Goal: Information Seeking & Learning: Learn about a topic

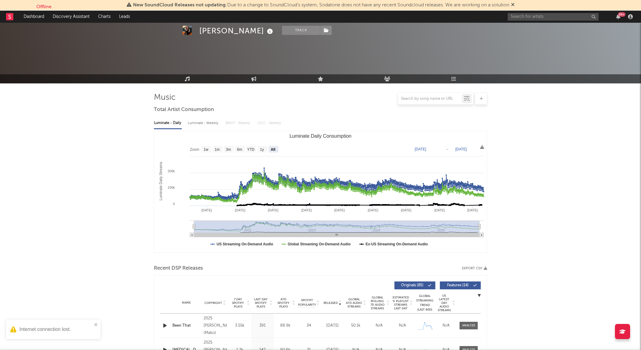
select select "All"
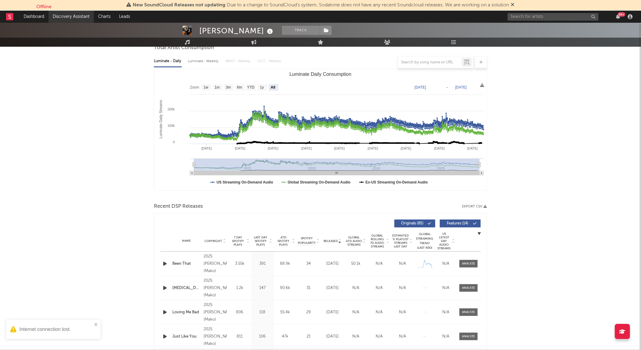
click at [77, 18] on link "Discovery Assistant" at bounding box center [70, 17] width 45 height 12
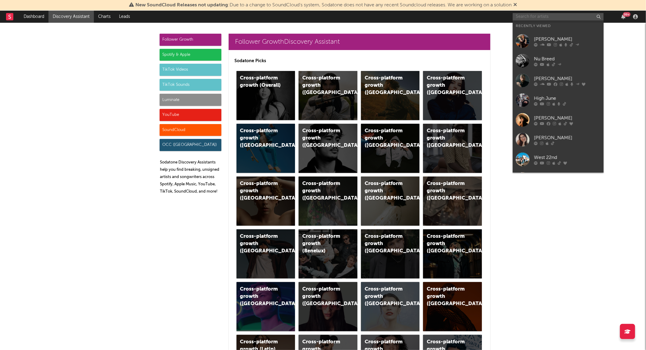
click at [538, 18] on input "text" at bounding box center [558, 17] width 91 height 8
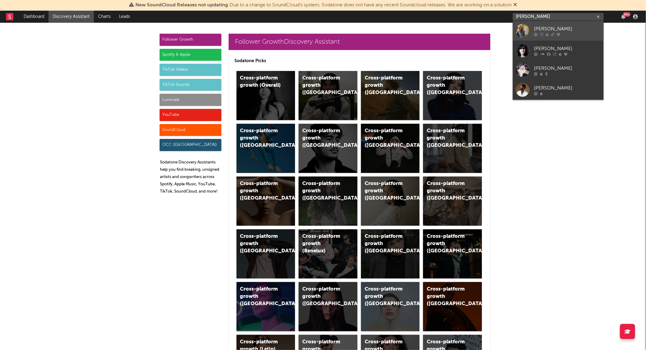
type input "emma anders"
click at [524, 28] on div at bounding box center [523, 31] width 14 height 14
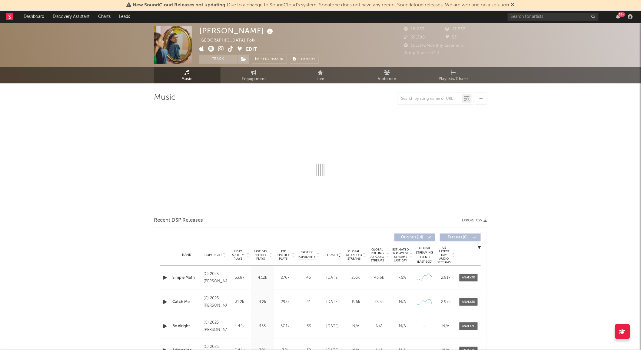
select select "6m"
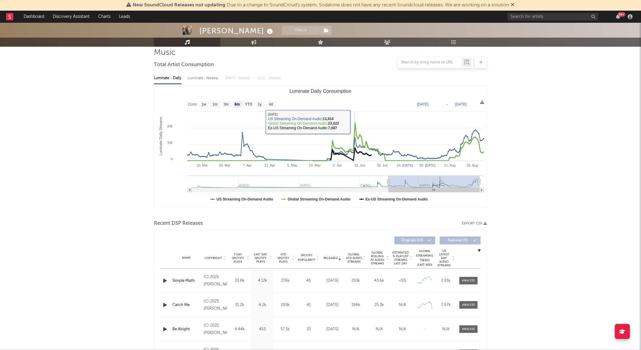
scroll to position [45, 0]
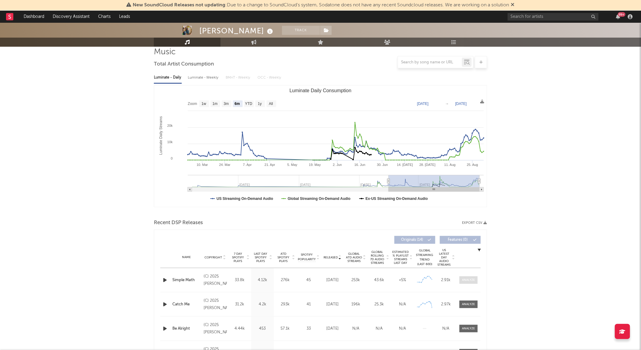
click at [473, 278] on div at bounding box center [468, 280] width 13 height 5
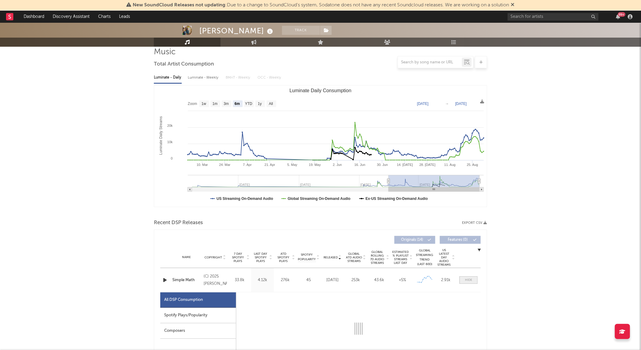
scroll to position [169, 0]
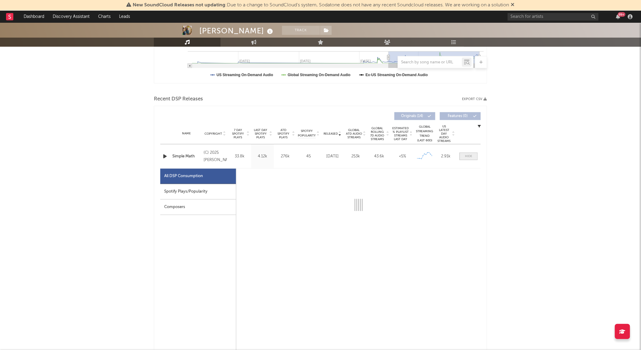
select select "1w"
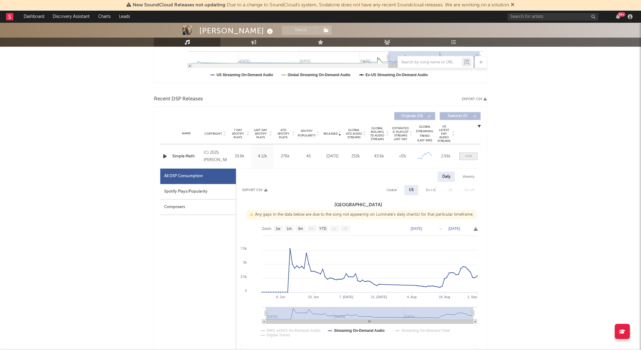
click at [468, 158] on span at bounding box center [469, 156] width 18 height 8
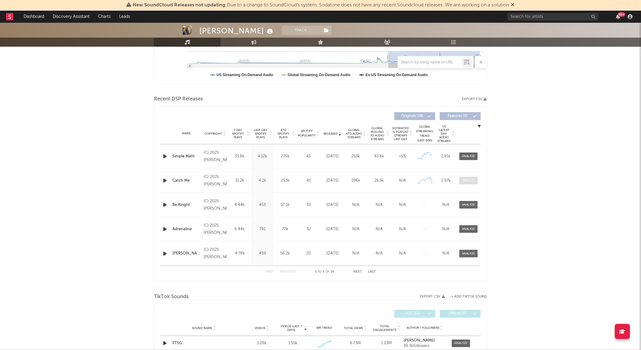
click at [468, 177] on span at bounding box center [469, 181] width 18 height 8
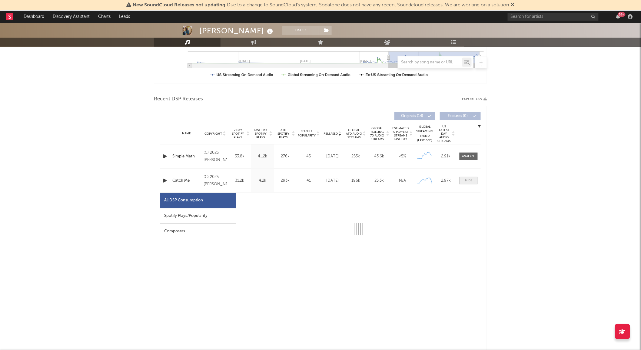
select select "1w"
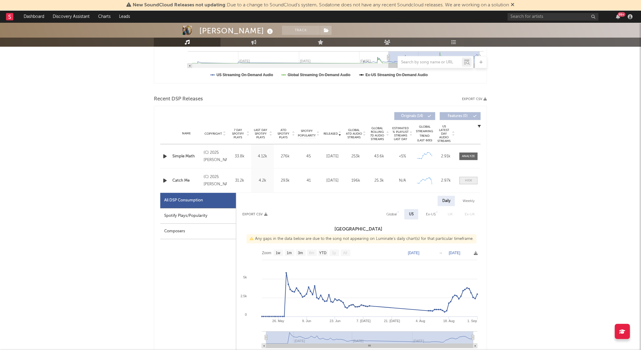
click at [472, 181] on div at bounding box center [468, 180] width 7 height 5
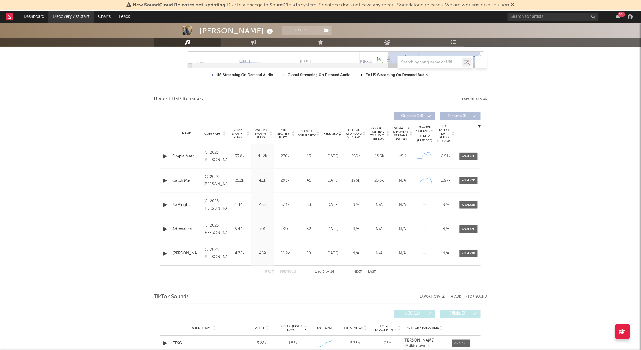
click at [76, 17] on link "Discovery Assistant" at bounding box center [70, 17] width 45 height 12
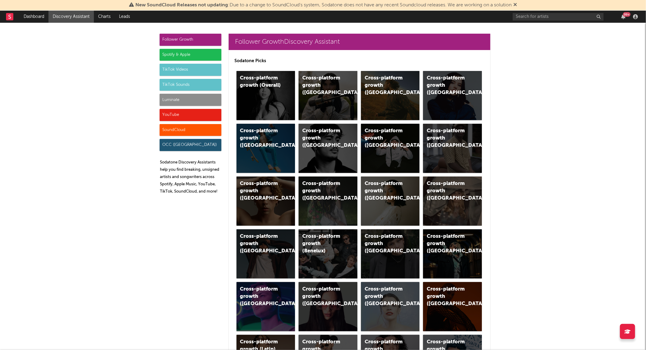
click at [183, 92] on div "Follower Growth Spotify & Apple TikTok Videos TikTok Sounds Luminate YouTube So…" at bounding box center [191, 116] width 62 height 165
click at [174, 99] on div "Luminate" at bounding box center [191, 100] width 62 height 12
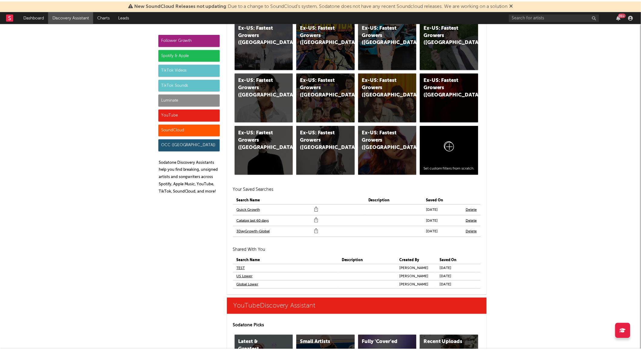
scroll to position [3288, 0]
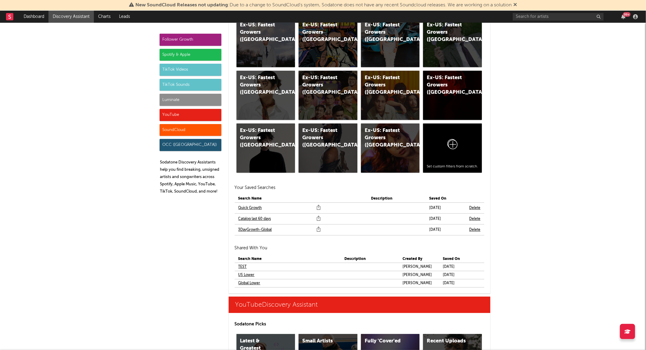
click at [257, 208] on link "Quick Growth" at bounding box center [250, 207] width 24 height 7
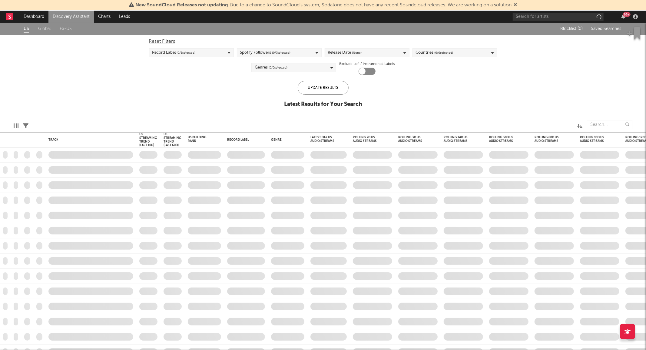
checkbox input "true"
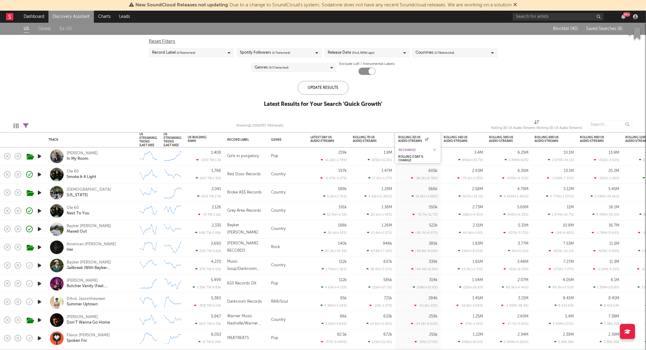
click at [419, 150] on div "3D Change" at bounding box center [413, 150] width 30 height 4
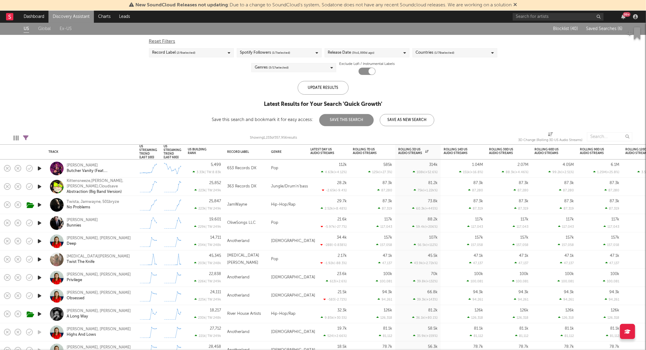
click at [531, 11] on div "99 +" at bounding box center [576, 17] width 127 height 12
click at [523, 22] on div "99 +" at bounding box center [576, 17] width 127 height 12
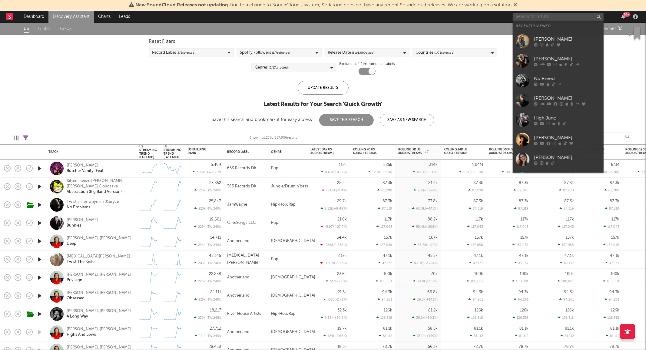
click at [520, 13] on input "text" at bounding box center [558, 17] width 91 height 8
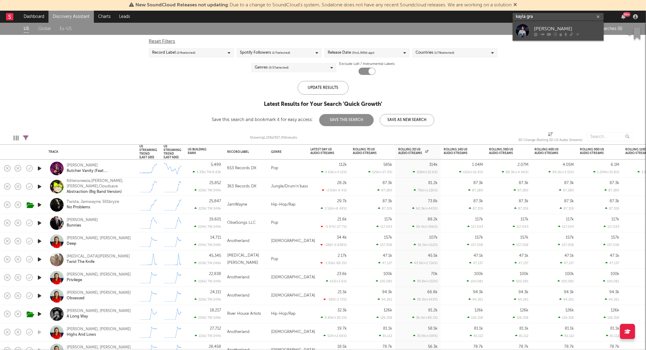
type input "kayla gra"
click at [525, 29] on div at bounding box center [523, 31] width 14 height 14
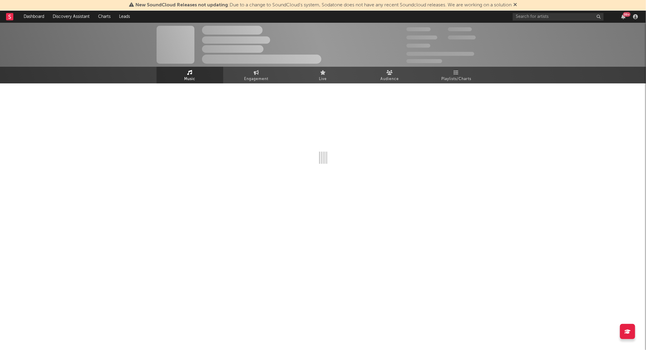
select select "1w"
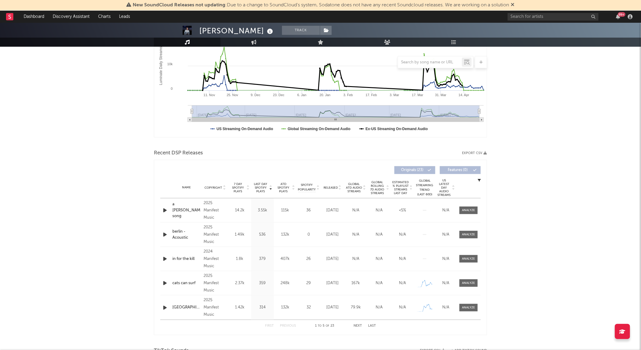
scroll to position [117, 0]
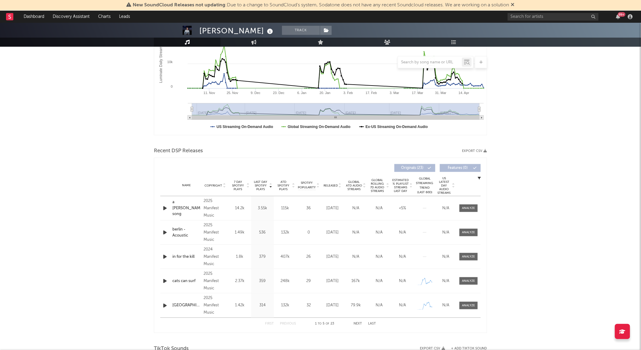
click at [330, 184] on span "Released" at bounding box center [331, 186] width 14 height 4
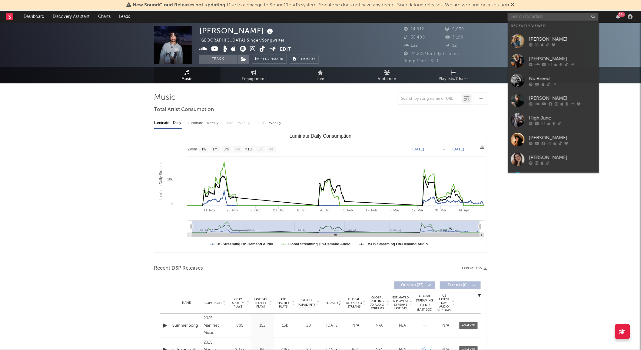
click at [539, 19] on input "text" at bounding box center [553, 17] width 91 height 8
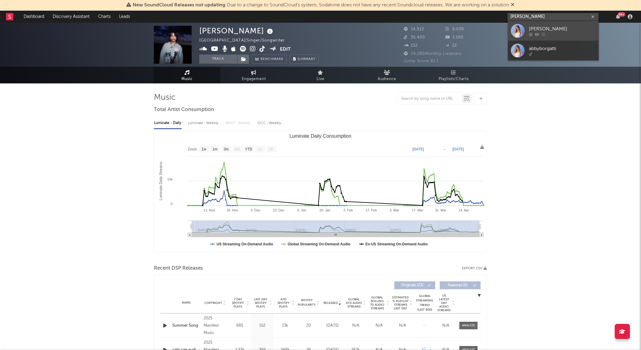
type input "abby borgatti"
click at [522, 25] on div at bounding box center [518, 31] width 14 height 14
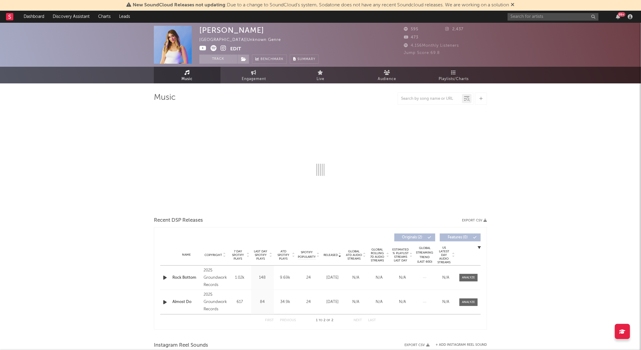
select select "1w"
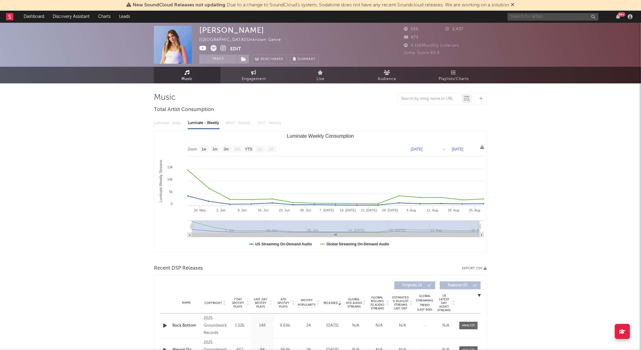
click at [526, 13] on input "text" at bounding box center [553, 17] width 91 height 8
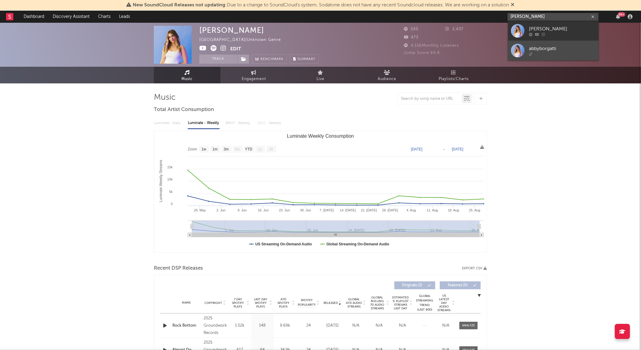
type input "abby borgatti"
click at [526, 55] on link "abbyborgatti" at bounding box center [553, 51] width 91 height 20
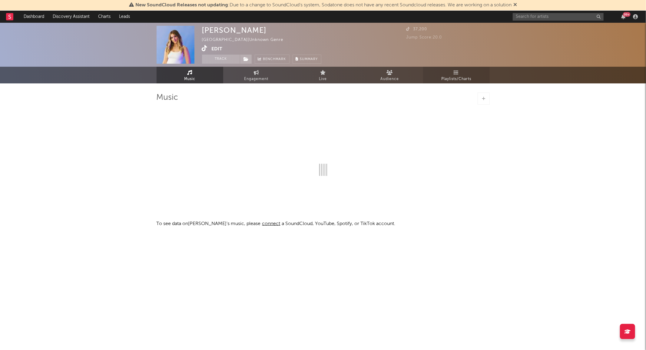
select select "1w"
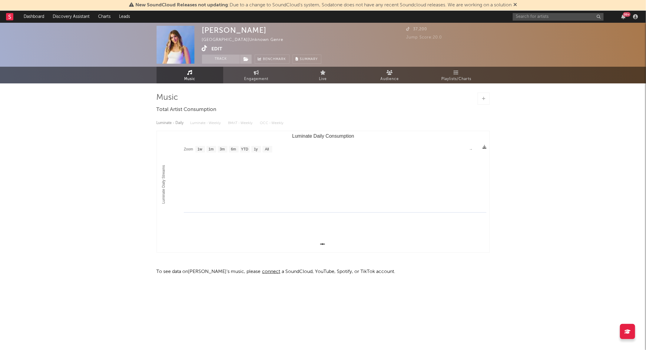
click at [249, 83] on div "Music Total Artist Consumption Luminate - Daily Luminate - Weekly BMAT - Weekly…" at bounding box center [323, 186] width 333 height 206
click at [245, 79] on span "Engagement" at bounding box center [256, 78] width 24 height 7
select select "1w"
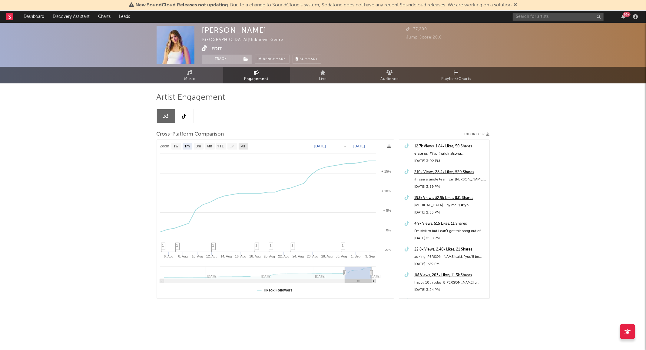
click at [244, 144] on text "All" at bounding box center [243, 146] width 4 height 4
select select "All"
type input "2025-01-12"
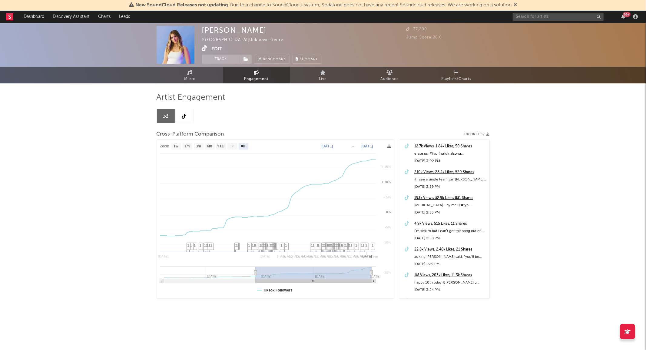
select select "All"
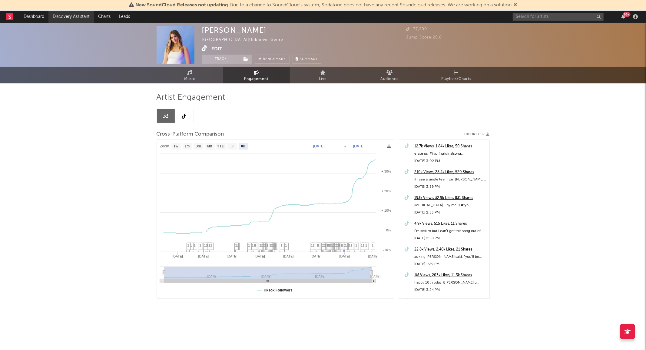
click at [79, 19] on link "Discovery Assistant" at bounding box center [70, 17] width 45 height 12
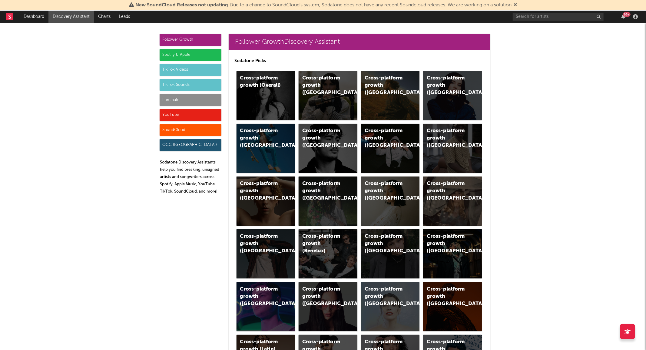
click at [176, 99] on div "Luminate" at bounding box center [191, 100] width 62 height 12
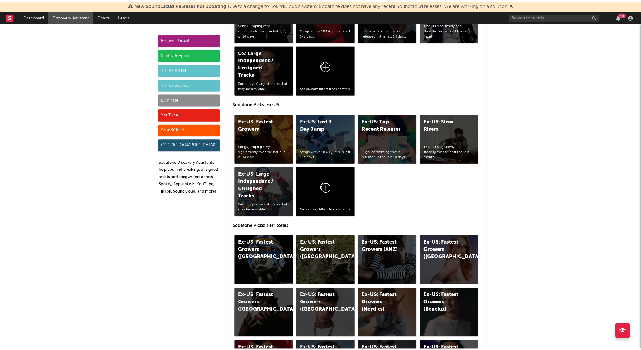
scroll to position [2912, 0]
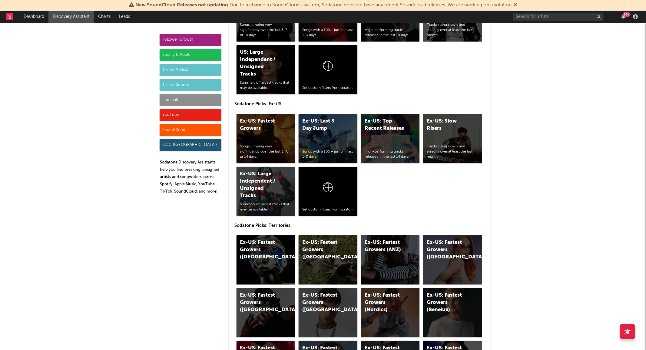
click at [293, 164] on div "Ex-US: Fastest Growers Songs jumping very significantly over the last 3, 7, or …" at bounding box center [360, 164] width 250 height 105
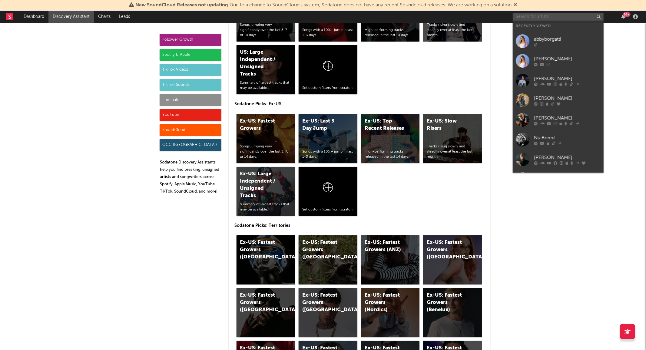
click at [538, 14] on input "text" at bounding box center [558, 17] width 91 height 8
paste input "Jonah Kagen"
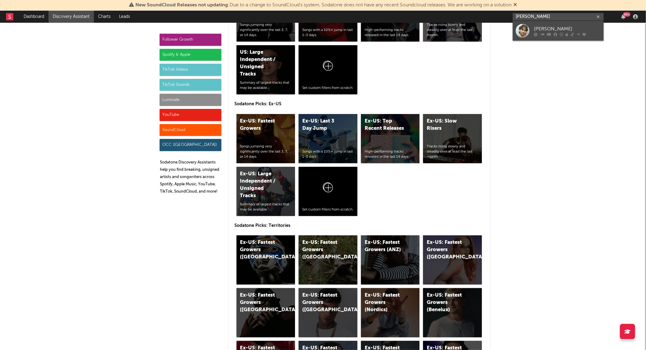
type input "Jonah Kagen"
click at [526, 25] on div at bounding box center [523, 31] width 14 height 14
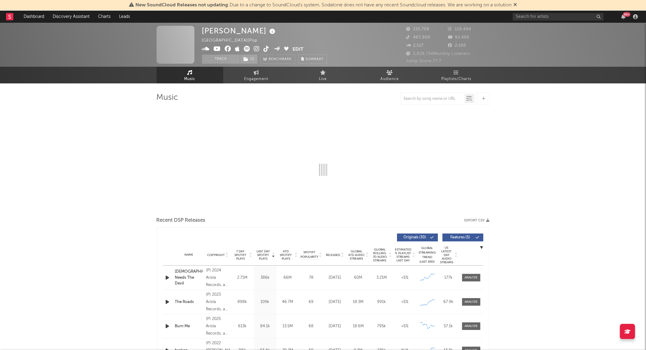
select select "6m"
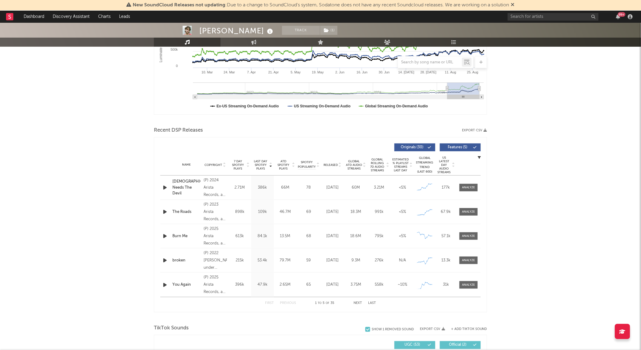
scroll to position [138, 0]
click at [377, 166] on span "Global Rolling 7D Audio Streams" at bounding box center [377, 165] width 17 height 15
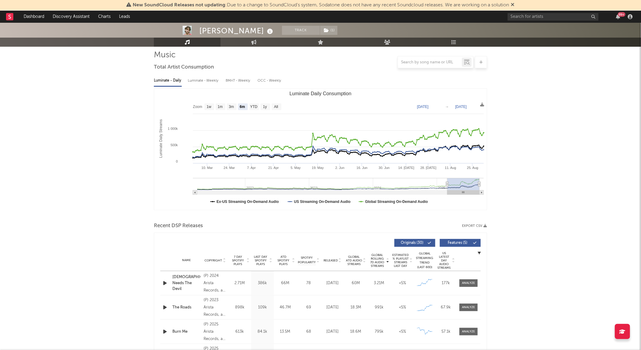
scroll to position [40, 0]
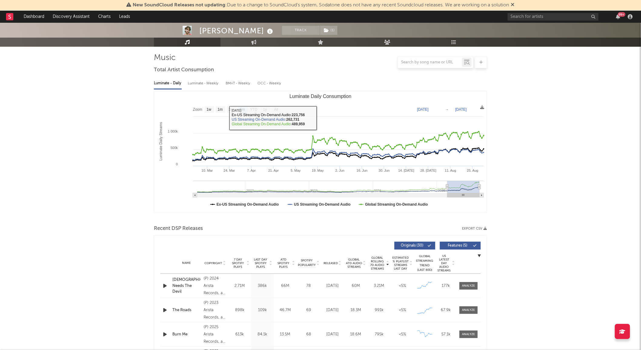
click at [210, 81] on div "Luminate - Weekly" at bounding box center [204, 83] width 32 height 10
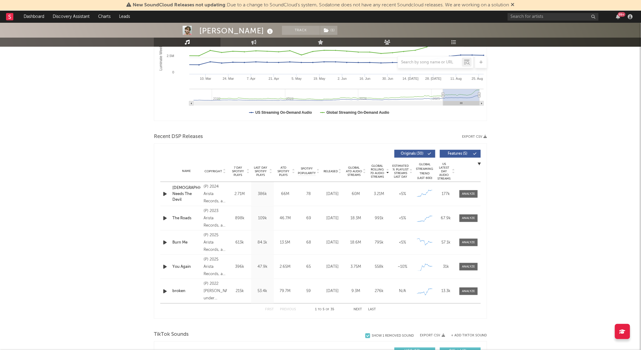
scroll to position [0, 0]
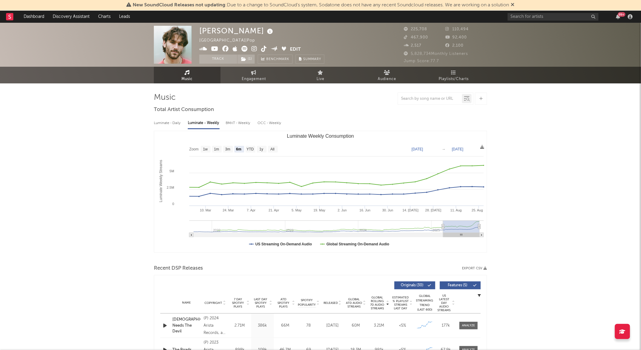
click at [273, 154] on rect "Luminate Weekly Consumption" at bounding box center [320, 191] width 333 height 121
click at [274, 152] on rect "Luminate Weekly Consumption" at bounding box center [320, 191] width 333 height 121
click at [273, 149] on text "All" at bounding box center [273, 149] width 4 height 4
select select "All"
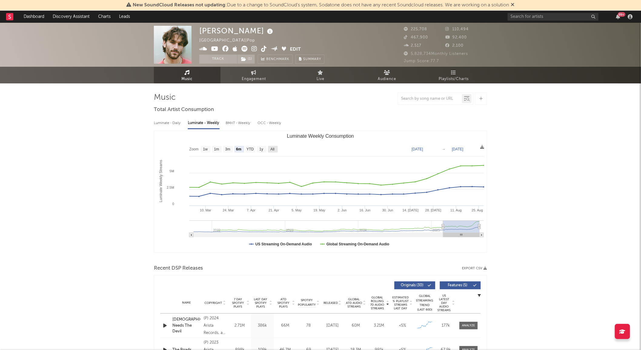
type input "2021-09-30"
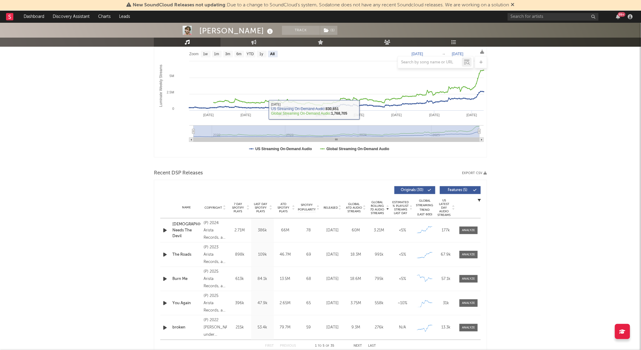
scroll to position [96, 0]
click at [335, 206] on span "Released" at bounding box center [331, 207] width 14 height 4
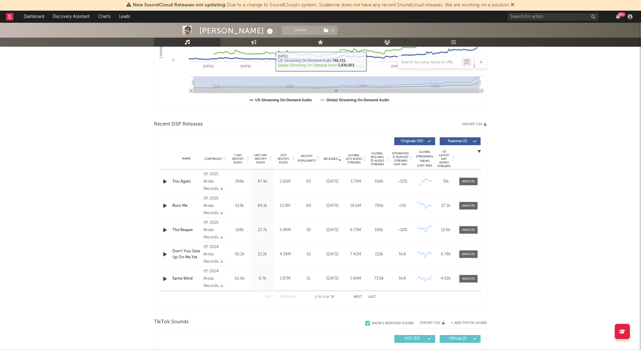
scroll to position [144, 0]
click at [474, 184] on span at bounding box center [469, 182] width 18 height 8
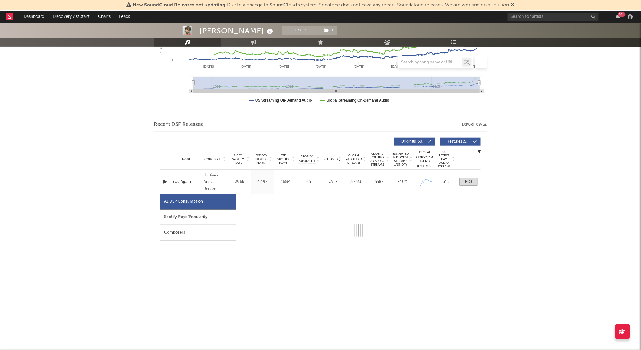
select select "1w"
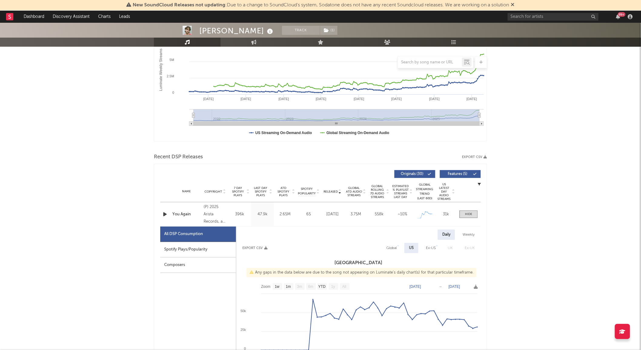
scroll to position [102, 0]
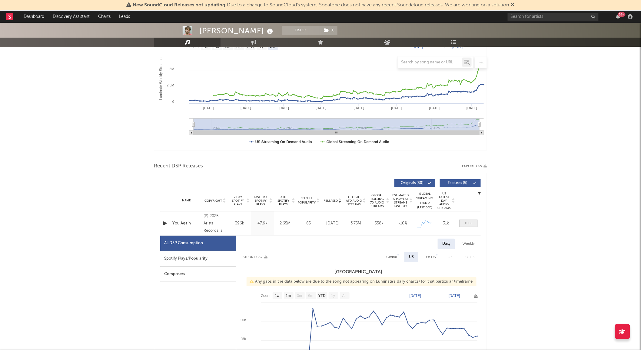
click at [469, 222] on div at bounding box center [468, 223] width 7 height 5
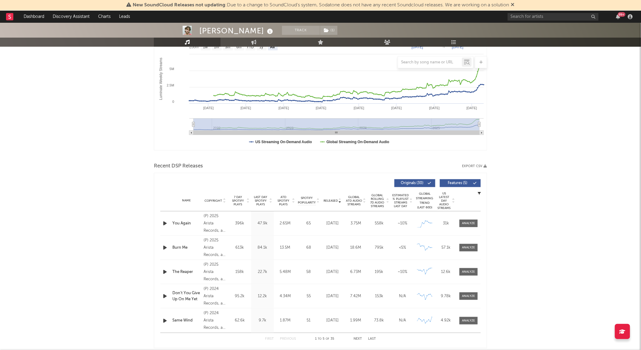
click at [379, 201] on span "Global Rolling 7D Audio Streams" at bounding box center [377, 200] width 17 height 15
click at [467, 218] on div "Name God Needs The Devil Copyright (P) 2024 Arista Records, a division of Sony …" at bounding box center [320, 223] width 321 height 24
click at [469, 222] on div at bounding box center [468, 223] width 13 height 5
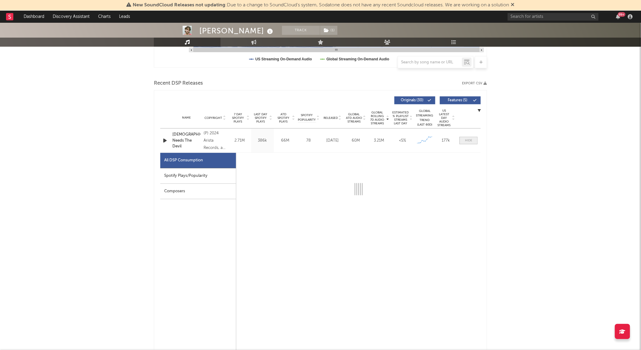
select select "6m"
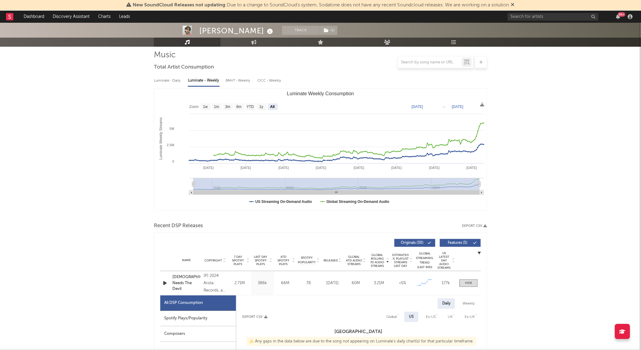
scroll to position [43, 0]
click at [473, 288] on div "Name God Needs The Devil Copyright (P) 2024 Arista Records, a division of Sony …" at bounding box center [320, 283] width 321 height 24
click at [470, 283] on div at bounding box center [468, 282] width 7 height 5
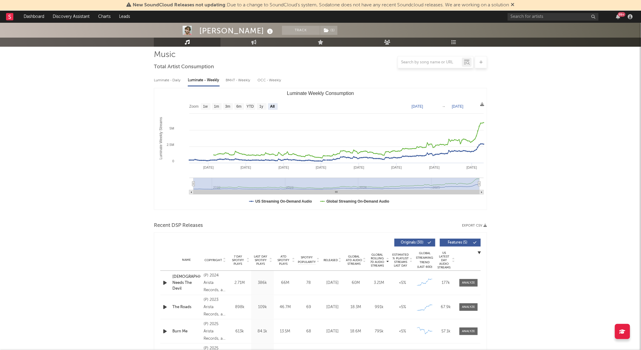
scroll to position [0, 0]
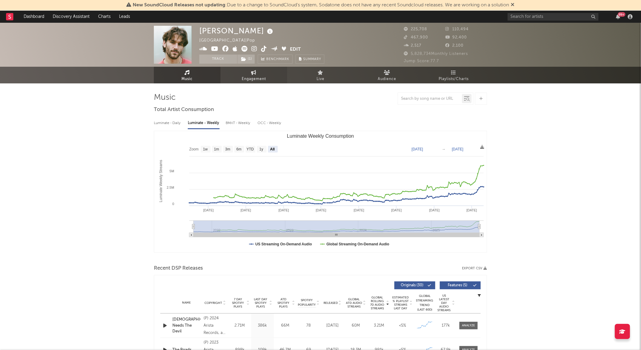
click at [260, 80] on span "Engagement" at bounding box center [254, 78] width 24 height 7
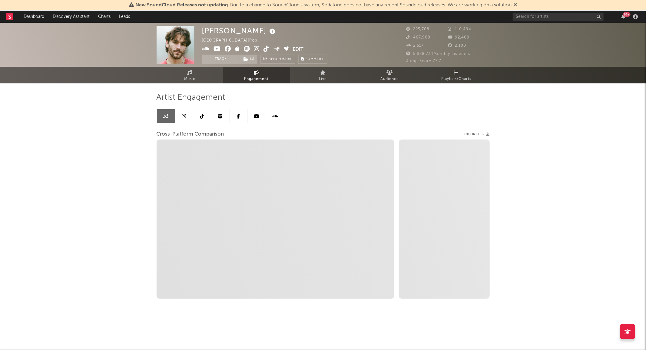
select select "1w"
click at [271, 52] on span at bounding box center [247, 50] width 91 height 8
click at [268, 50] on icon at bounding box center [267, 49] width 6 height 6
select select "1m"
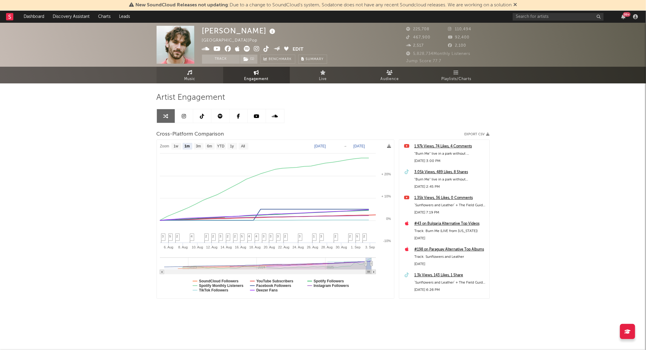
click at [208, 75] on link "Music" at bounding box center [190, 75] width 67 height 17
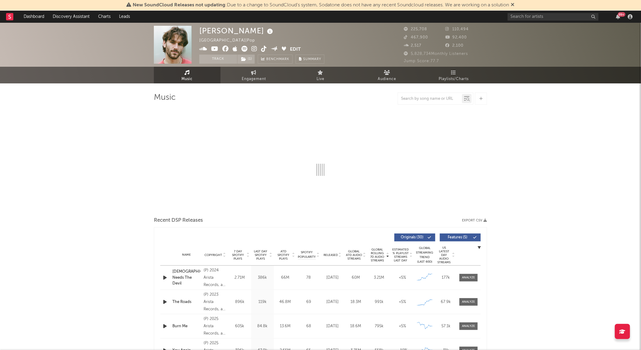
select select "6m"
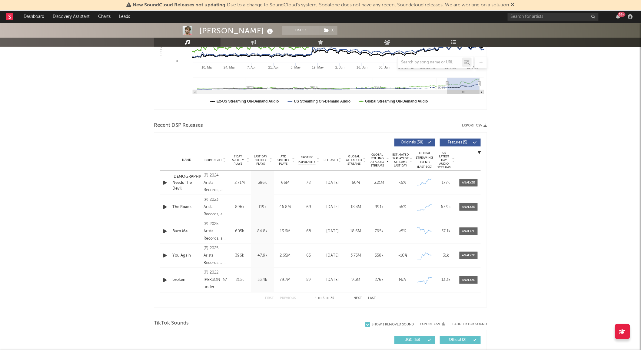
scroll to position [143, 0]
click at [161, 183] on div at bounding box center [165, 182] width 11 height 8
click at [165, 183] on icon "button" at bounding box center [165, 182] width 6 height 8
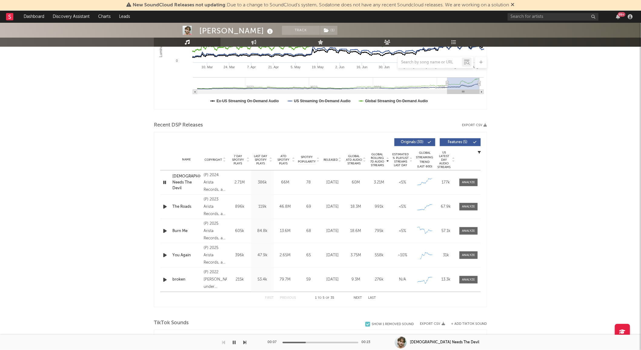
click at [331, 158] on span "Released" at bounding box center [331, 160] width 14 height 4
click at [164, 180] on icon "button" at bounding box center [165, 182] width 6 height 8
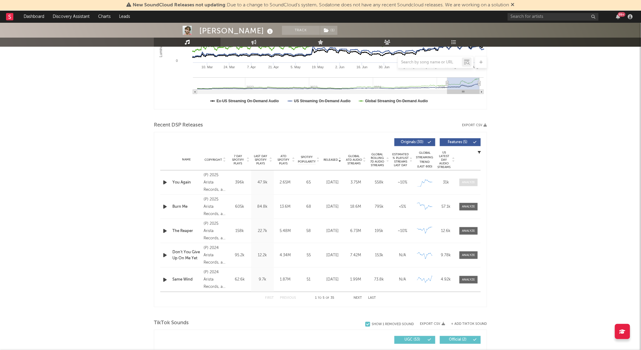
click at [475, 178] on span at bounding box center [469, 182] width 18 height 8
select select "1w"
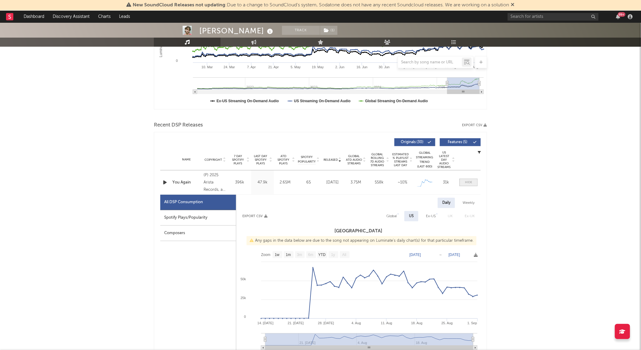
click at [475, 178] on span at bounding box center [469, 182] width 18 height 8
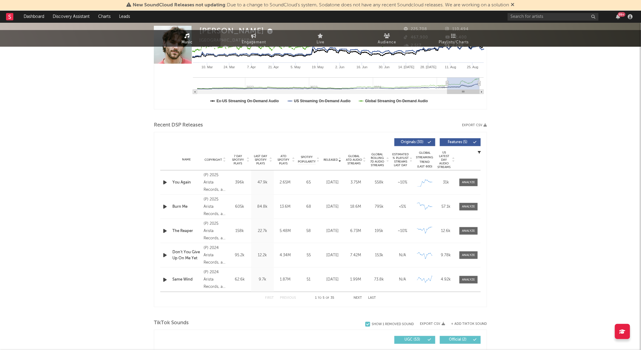
scroll to position [0, 0]
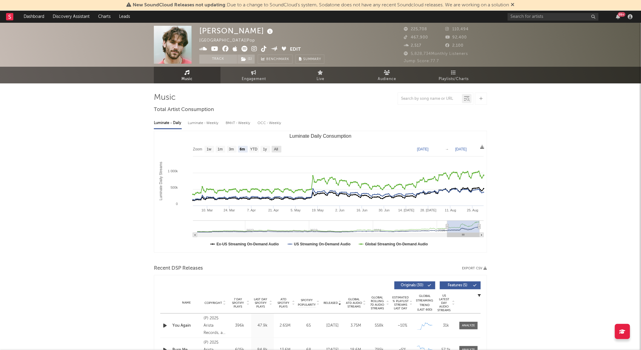
click at [277, 147] on text "All" at bounding box center [276, 149] width 4 height 4
select select "All"
type input "2021-03-31"
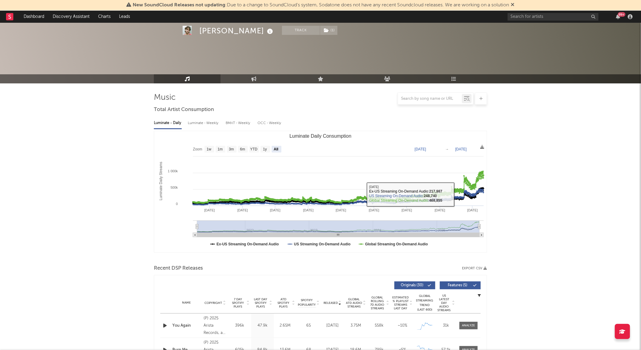
scroll to position [77, 0]
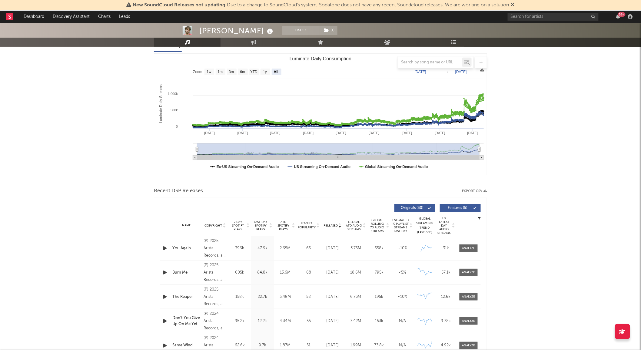
click at [467, 267] on div "Name Burn Me Copyright (P) 2025 Arista Records, a division of Sony Music Entert…" at bounding box center [320, 272] width 321 height 24
click at [165, 274] on icon "button" at bounding box center [165, 272] width 6 height 8
click at [461, 273] on span at bounding box center [469, 272] width 18 height 8
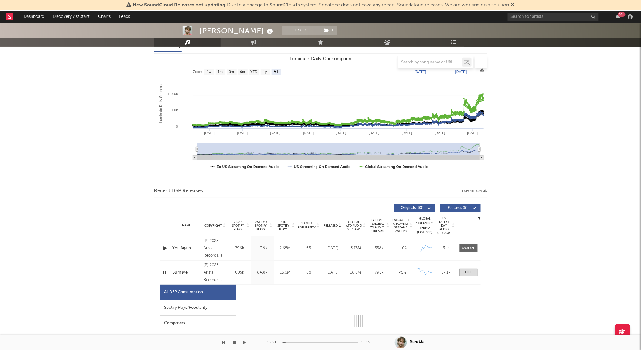
select select "1w"
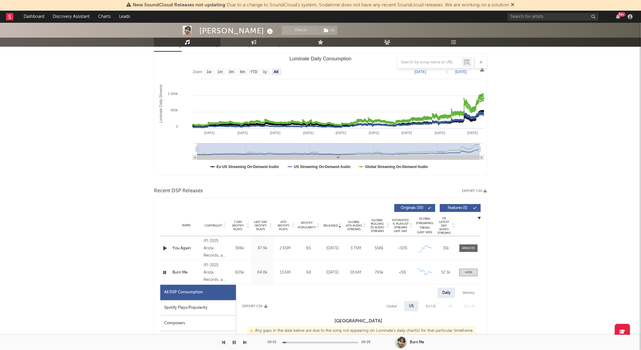
scroll to position [174, 0]
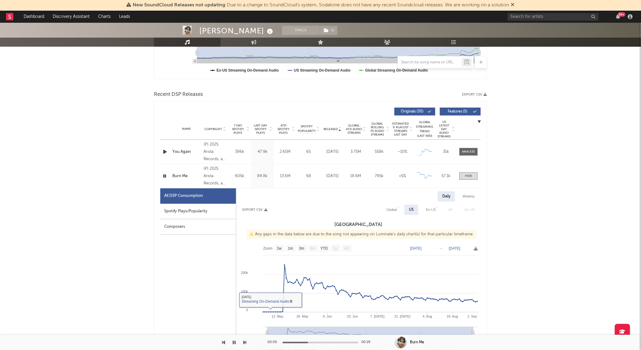
click at [234, 341] on icon "button" at bounding box center [234, 342] width 3 height 5
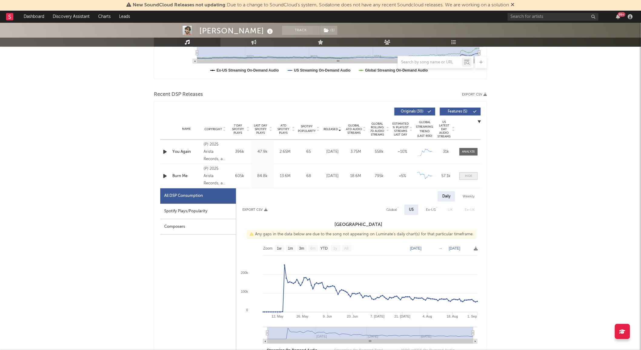
click at [475, 177] on span at bounding box center [469, 176] width 18 height 8
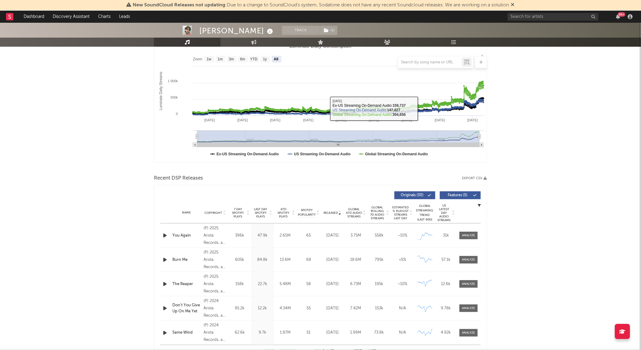
scroll to position [93, 0]
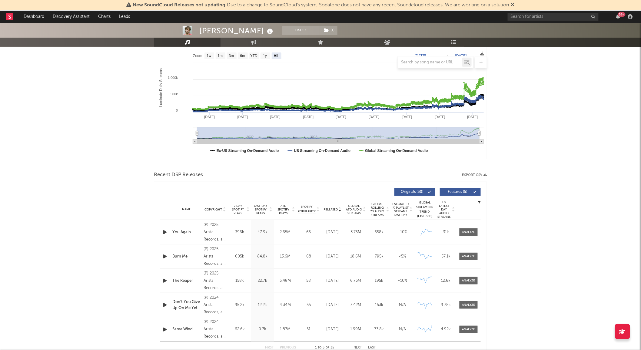
click at [373, 210] on span "Global Rolling 7D Audio Streams" at bounding box center [377, 209] width 17 height 15
click at [471, 227] on div "Name God Needs The Devil Copyright (P) 2024 Arista Records, a division of Sony …" at bounding box center [320, 232] width 321 height 24
click at [464, 231] on div at bounding box center [468, 232] width 13 height 5
select select "6m"
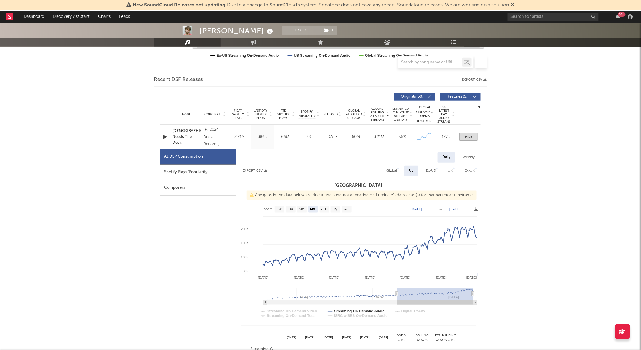
scroll to position [189, 0]
click at [349, 210] on rect at bounding box center [347, 208] width 10 height 7
select select "All"
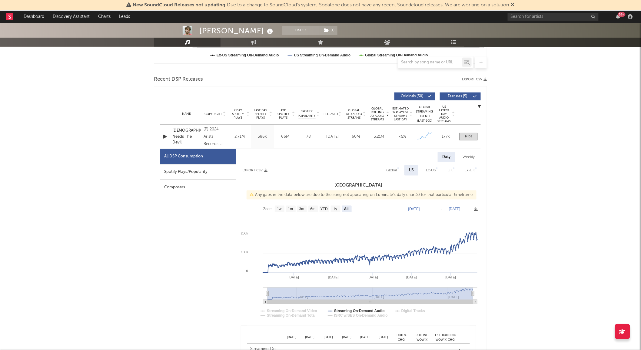
click at [164, 137] on icon "button" at bounding box center [165, 137] width 6 height 8
click at [464, 135] on span at bounding box center [469, 137] width 18 height 8
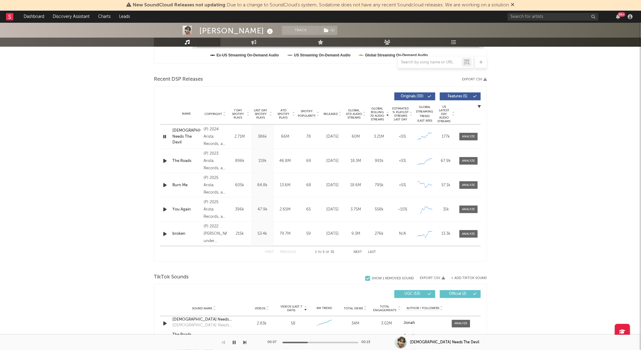
click at [165, 135] on icon "button" at bounding box center [165, 137] width 6 height 8
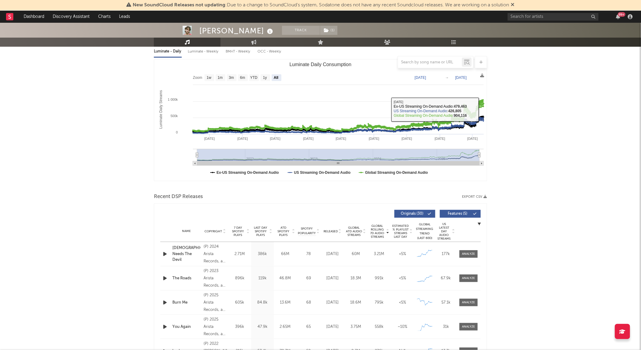
scroll to position [0, 0]
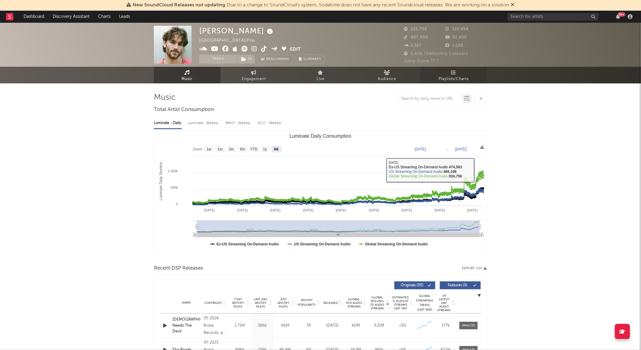
click at [454, 70] on icon at bounding box center [453, 72] width 5 height 5
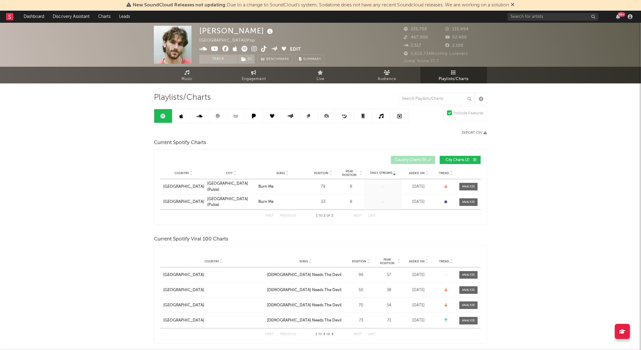
click at [190, 116] on link at bounding box center [181, 116] width 18 height 14
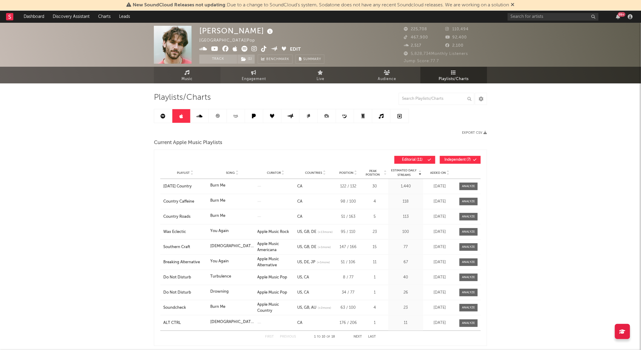
click at [180, 71] on link "Music" at bounding box center [187, 75] width 67 height 17
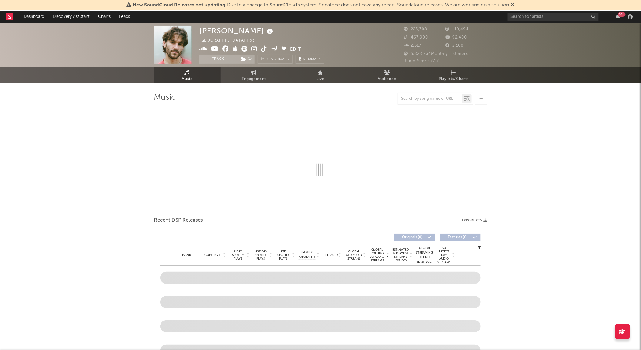
select select "6m"
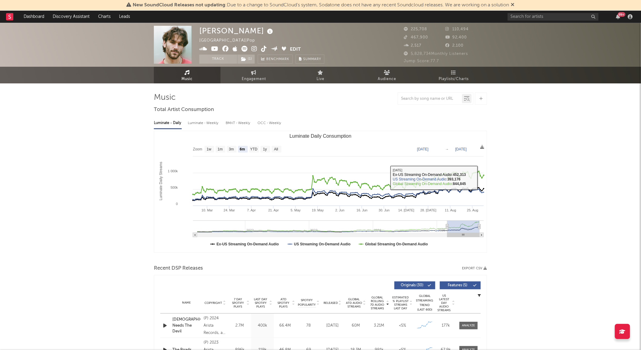
click at [452, 77] on span "Playlists/Charts" at bounding box center [454, 78] width 30 height 7
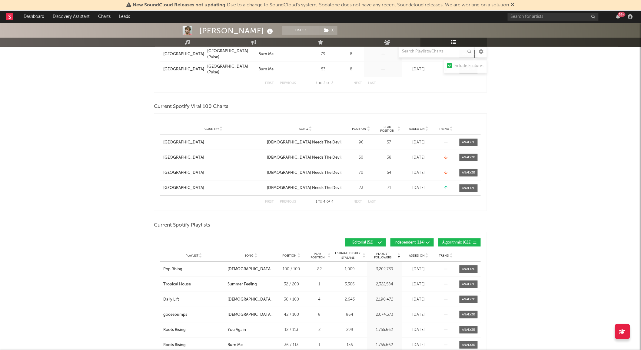
scroll to position [150, 0]
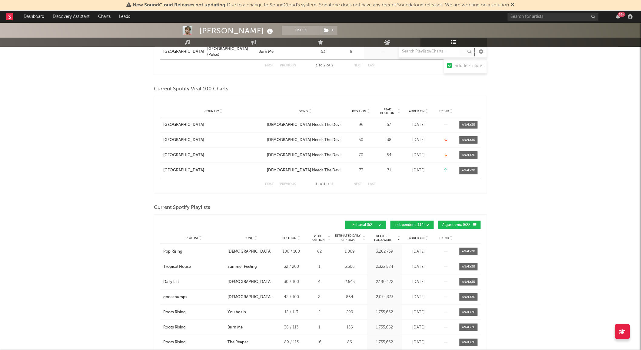
click at [409, 223] on span "Independent ( 114 )" at bounding box center [409, 225] width 30 height 4
click at [375, 225] on span "Editorial ( 52 )" at bounding box center [363, 225] width 28 height 4
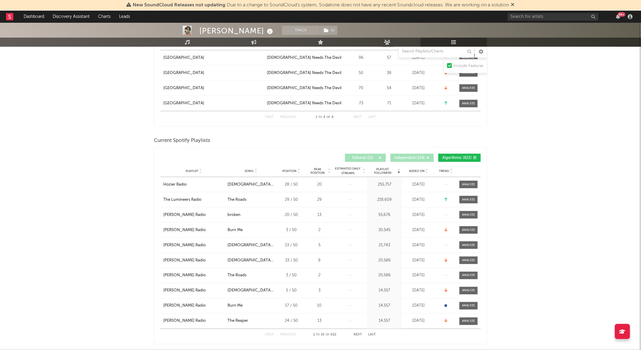
scroll to position [217, 0]
click at [355, 334] on button "Next" at bounding box center [358, 334] width 8 height 3
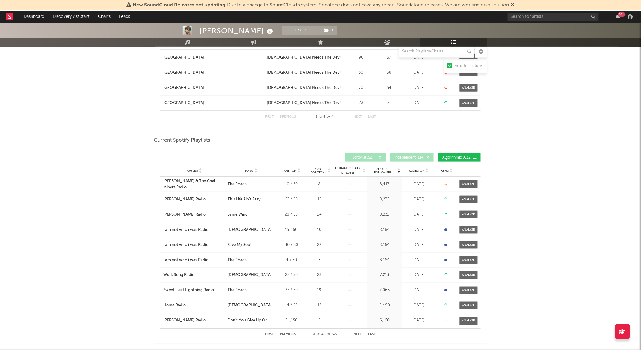
click at [355, 333] on button "Next" at bounding box center [358, 334] width 8 height 3
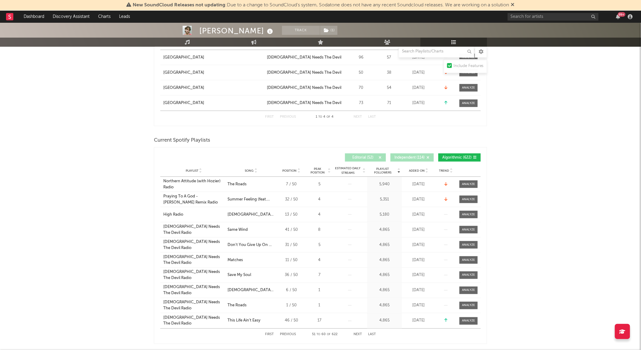
click at [355, 333] on button "Next" at bounding box center [358, 334] width 8 height 3
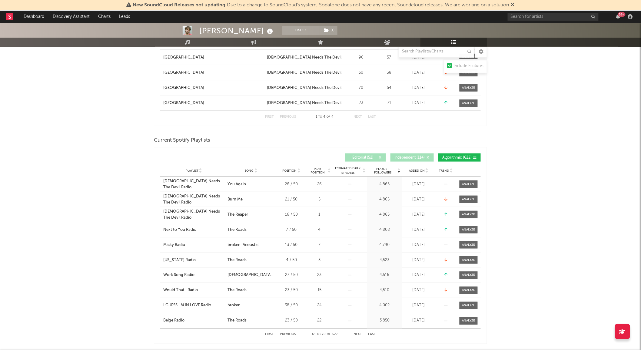
click at [355, 333] on button "Next" at bounding box center [358, 334] width 8 height 3
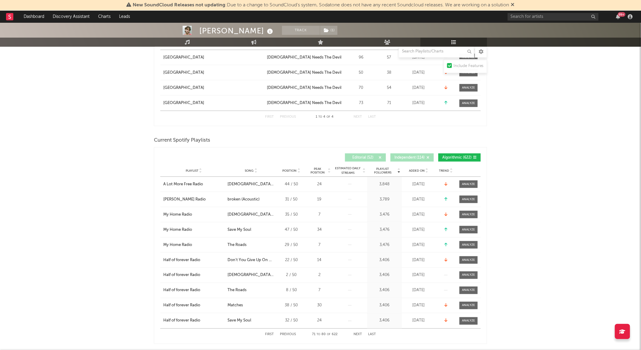
click at [413, 158] on span "Independent ( 114 )" at bounding box center [409, 158] width 30 height 4
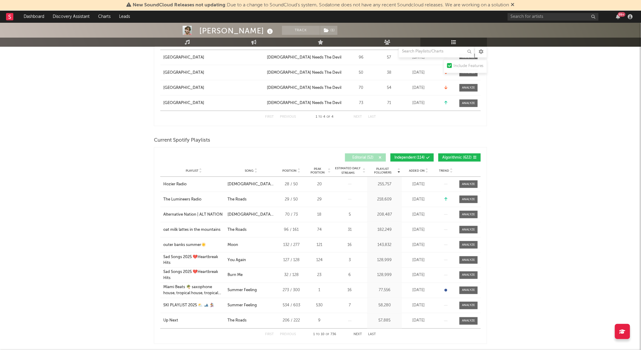
click at [355, 158] on span "Editorial ( 52 )" at bounding box center [363, 158] width 28 height 4
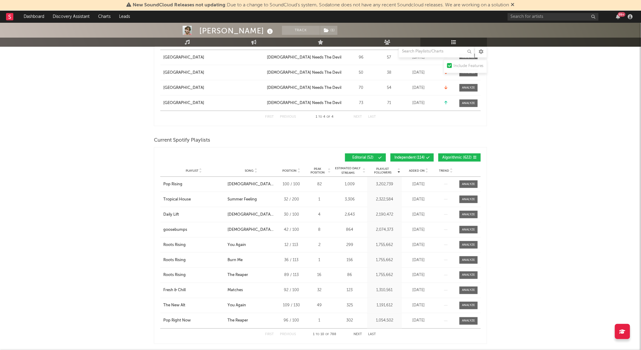
click at [411, 156] on span "Independent ( 114 )" at bounding box center [409, 158] width 30 height 4
click at [453, 157] on span "Algorithmic ( 622 )" at bounding box center [456, 158] width 29 height 4
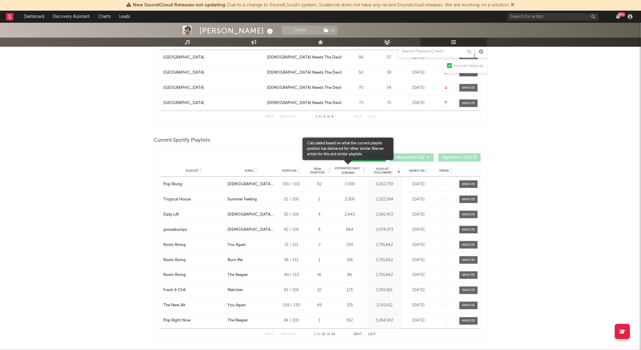
click at [350, 170] on span "Estimated Daily Streams" at bounding box center [348, 170] width 28 height 9
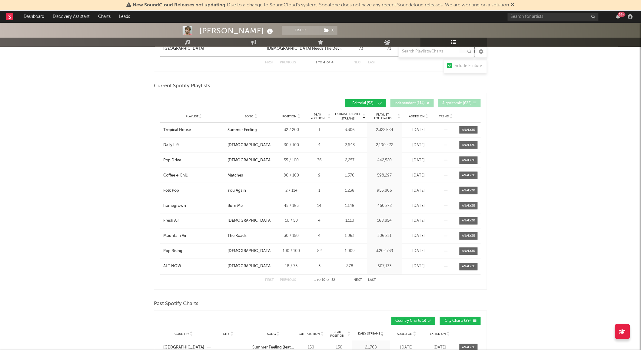
scroll to position [0, 0]
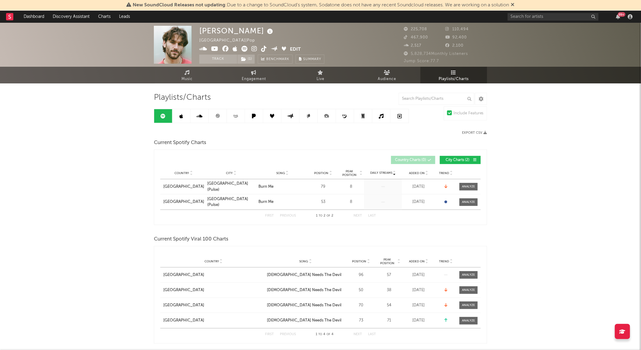
click at [218, 115] on icon at bounding box center [217, 116] width 5 height 5
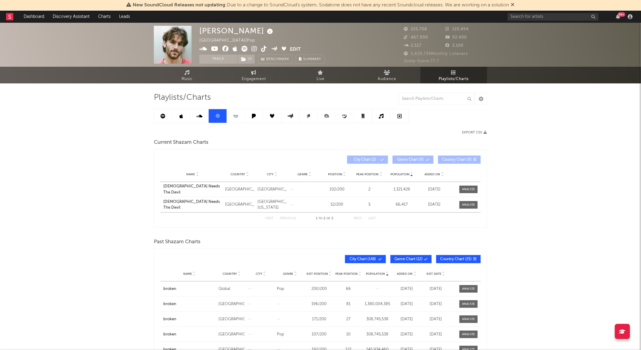
click at [236, 116] on icon at bounding box center [235, 115] width 1 height 1
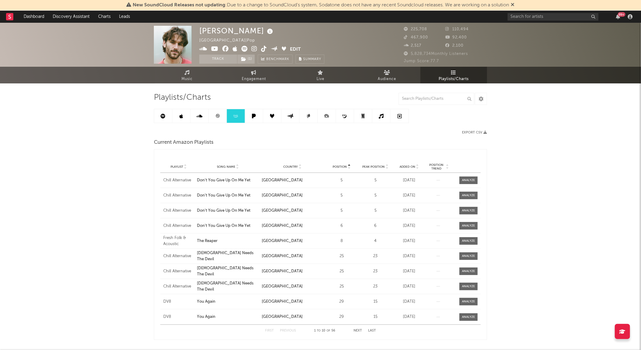
click at [201, 115] on icon at bounding box center [200, 116] width 6 height 5
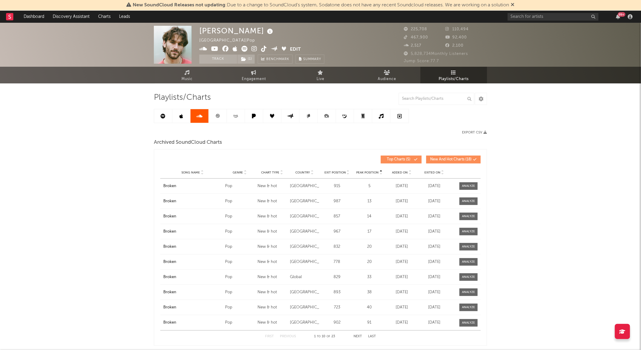
click at [180, 117] on icon at bounding box center [182, 116] width 4 height 5
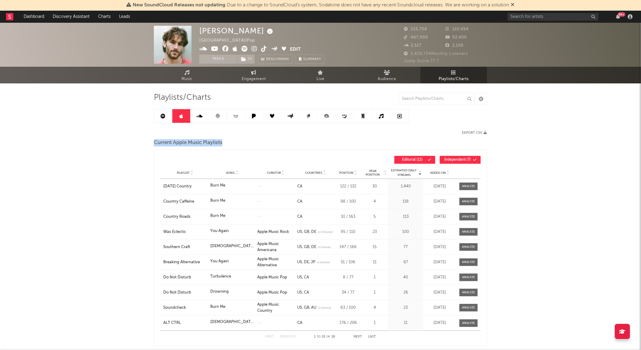
drag, startPoint x: 234, startPoint y: 148, endPoint x: 150, endPoint y: 143, distance: 84.0
click at [181, 141] on span "Current Apple Music Playlists" at bounding box center [188, 142] width 68 height 7
drag, startPoint x: 237, startPoint y: 147, endPoint x: 150, endPoint y: 146, distance: 87.0
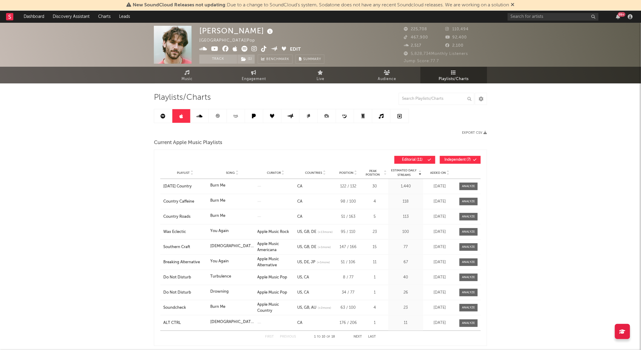
click at [180, 152] on div "Estimated Daily Streams Playlist Song Curator Countries Position Peak Position …" at bounding box center [320, 247] width 333 height 196
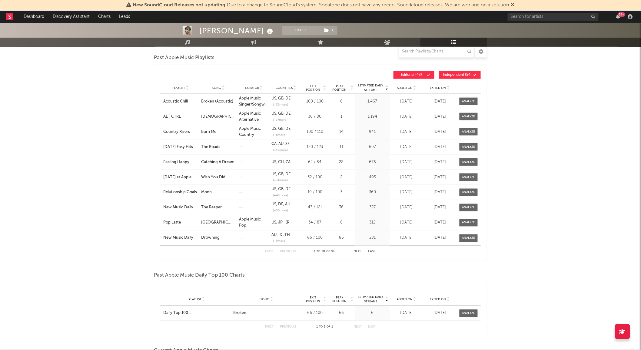
scroll to position [302, 0]
click at [73, 17] on link "Discovery Assistant" at bounding box center [70, 17] width 45 height 12
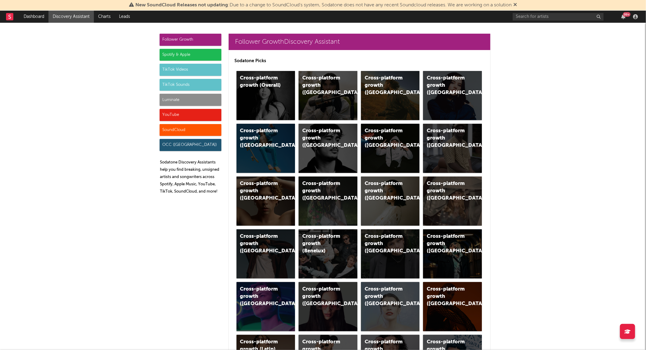
click at [194, 102] on div "Luminate" at bounding box center [191, 100] width 62 height 12
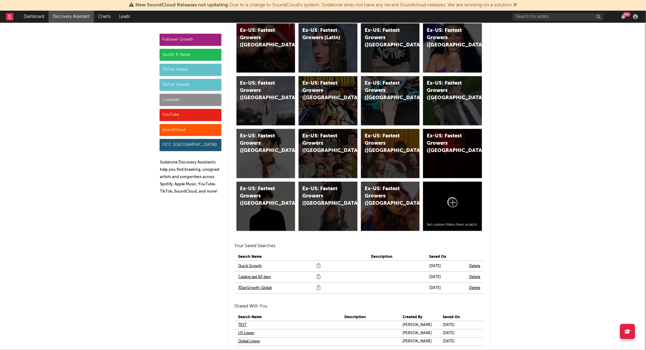
scroll to position [3379, 0]
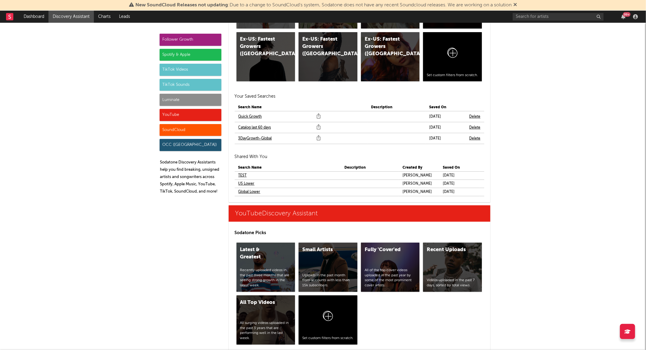
click at [258, 137] on link "3DayGrowth-Global" at bounding box center [255, 138] width 34 height 7
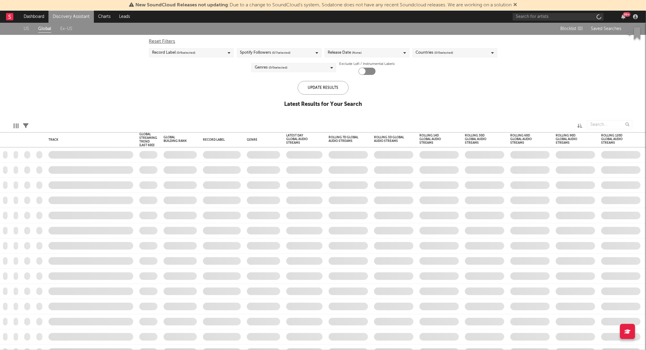
checkbox input "true"
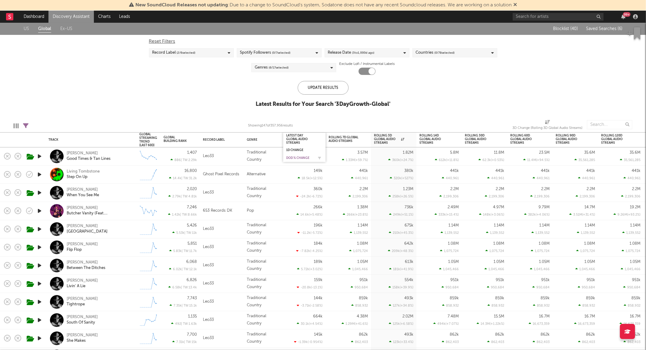
click at [298, 158] on div "DoD % Change" at bounding box center [299, 158] width 27 height 4
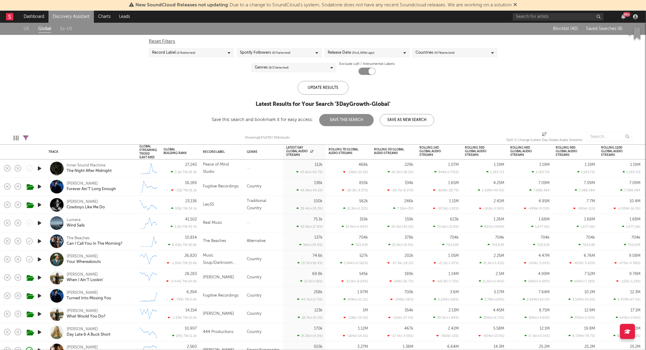
click at [262, 70] on div "Genres ( 6 / 17 selected)" at bounding box center [272, 67] width 34 height 7
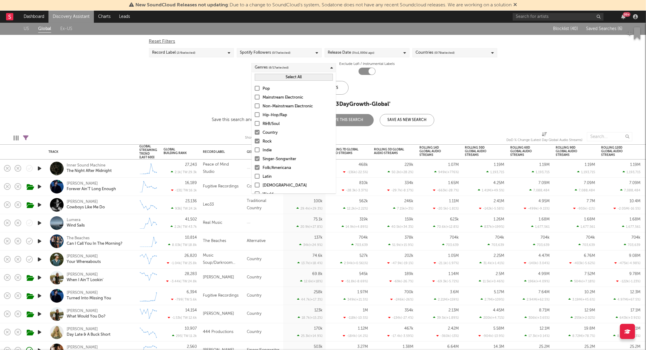
click at [270, 143] on div "Rock" at bounding box center [298, 141] width 70 height 7
click at [255, 143] on input "Rock" at bounding box center [255, 141] width 0 height 7
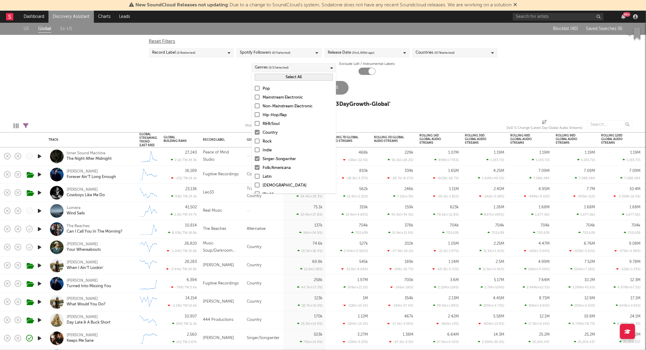
click at [274, 168] on div "Folk/Americana" at bounding box center [298, 167] width 70 height 7
click at [255, 168] on input "Folk/Americana" at bounding box center [255, 167] width 0 height 7
click at [285, 166] on div "Folk/Americana" at bounding box center [298, 167] width 70 height 7
click at [255, 166] on input "Folk/Americana" at bounding box center [255, 167] width 0 height 7
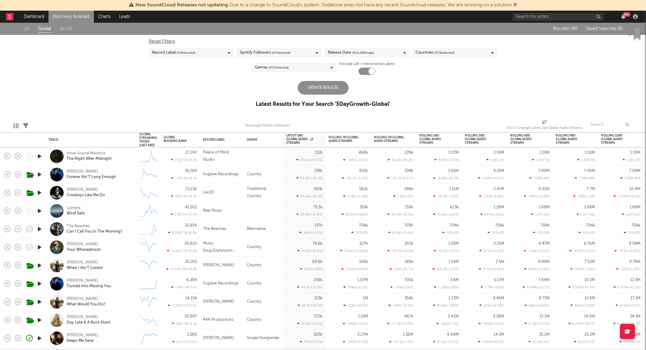
click at [343, 91] on div "Update Results" at bounding box center [323, 88] width 51 height 14
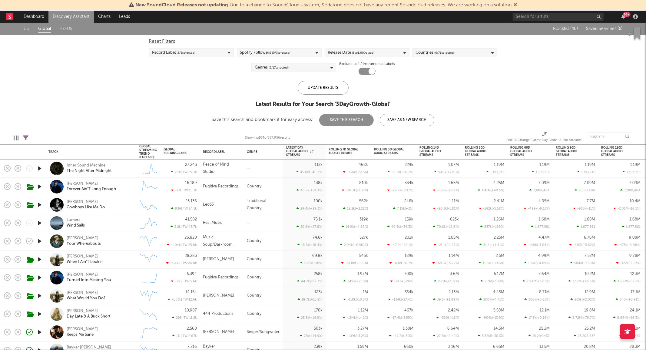
click at [24, 137] on icon at bounding box center [25, 137] width 5 height 5
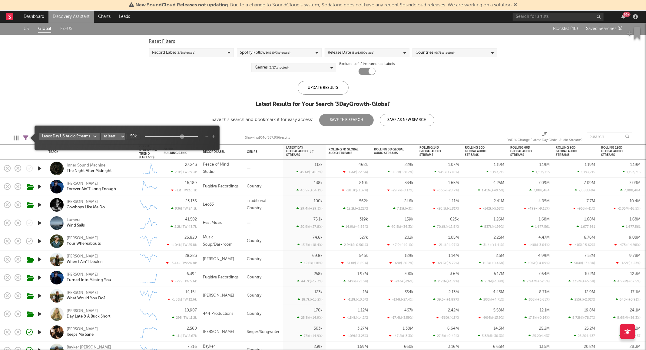
click at [205, 135] on icon "button" at bounding box center [206, 137] width 3 height 4
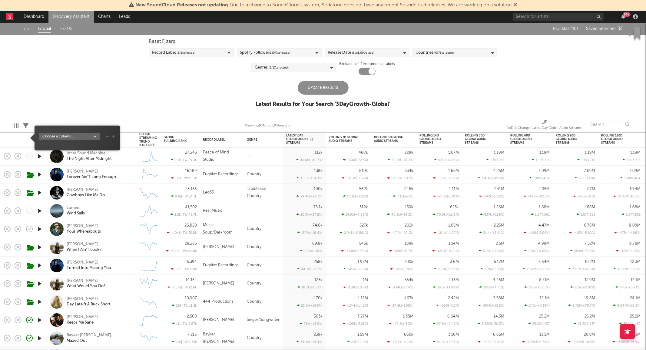
click at [322, 86] on div "Update Results" at bounding box center [323, 88] width 51 height 14
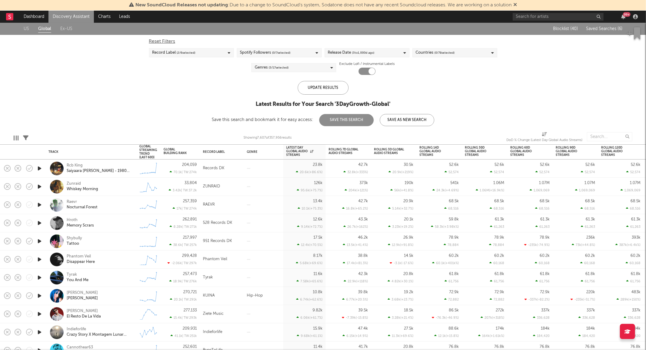
click at [243, 168] on div "Records DK" at bounding box center [222, 168] width 44 height 18
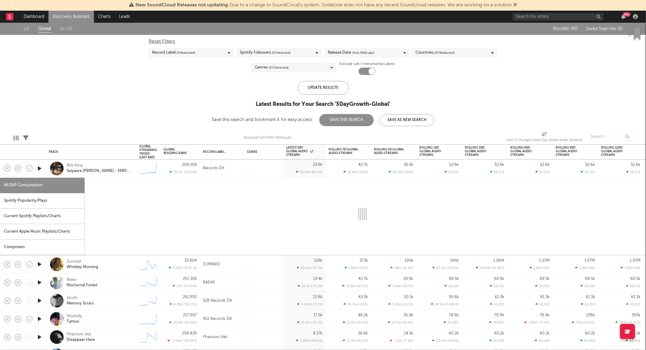
select select "1w"
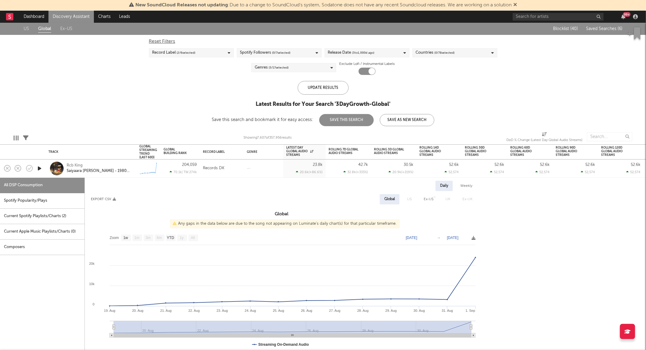
click at [62, 218] on div "Current Spotify Playlists/Charts ( 2 )" at bounding box center [42, 215] width 85 height 15
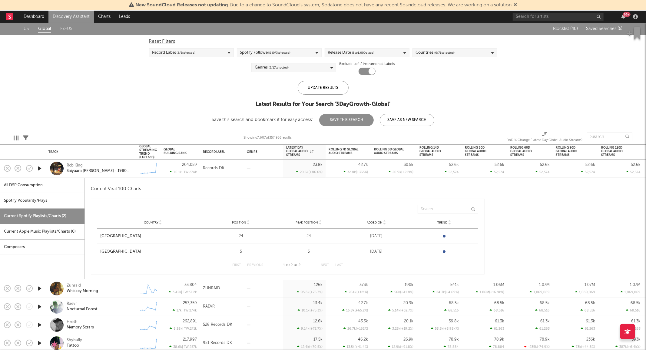
click at [36, 170] on icon "button" at bounding box center [39, 169] width 6 height 8
click at [242, 168] on div "Records DK" at bounding box center [222, 168] width 44 height 18
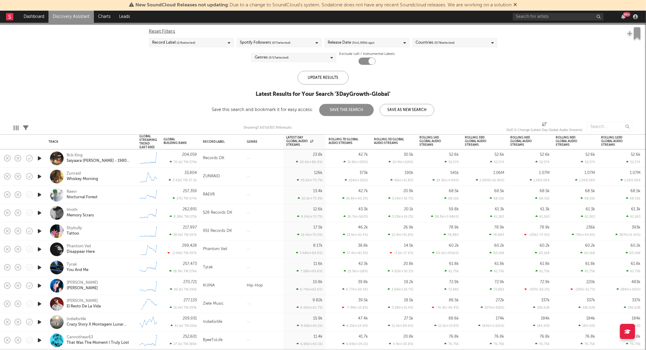
click at [276, 56] on span "( 5 / 17 selected)" at bounding box center [279, 57] width 20 height 7
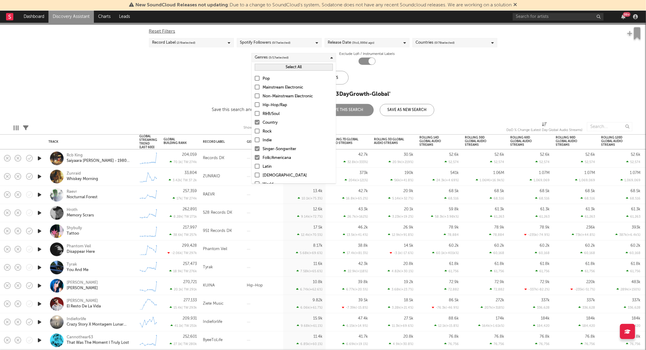
scroll to position [43, 0]
click at [274, 175] on div "Uncategorized" at bounding box center [298, 176] width 70 height 7
click at [255, 175] on input "Uncategorized" at bounding box center [255, 176] width 0 height 7
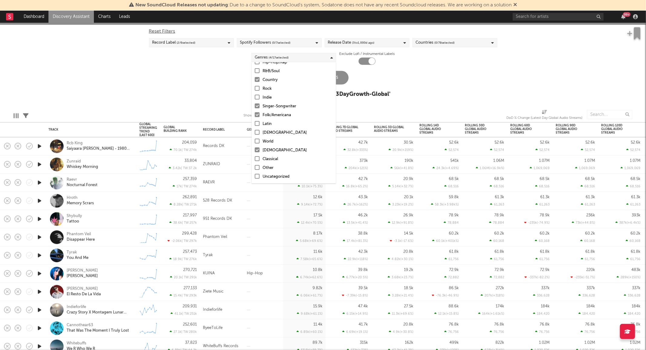
click at [342, 82] on div "Update Results" at bounding box center [323, 78] width 51 height 14
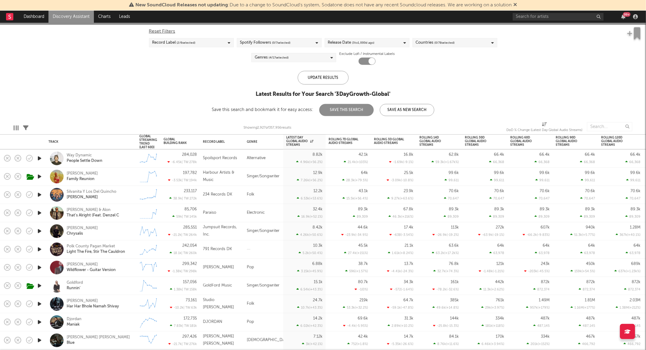
click at [41, 161] on icon "button" at bounding box center [39, 159] width 6 height 8
click at [325, 58] on div "Genres ( 4 / 17 selected)" at bounding box center [293, 57] width 85 height 9
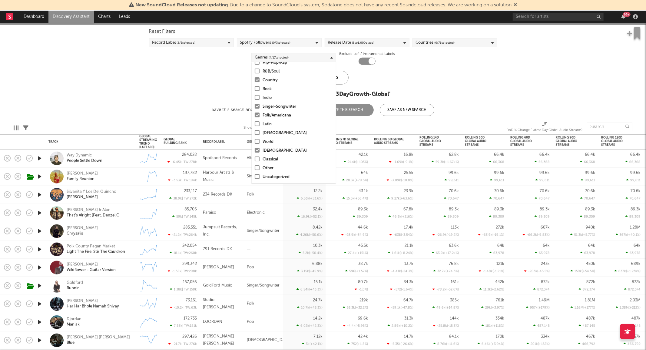
scroll to position [43, 0]
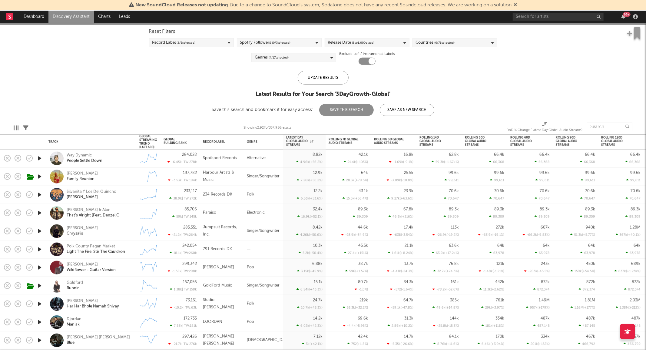
click at [183, 104] on div "US Global Ex-US Blocklist ( 40 ) Saved Searches ( 6 ) Reset Filters Record Labe…" at bounding box center [323, 64] width 646 height 103
click at [432, 41] on div "Countries ( 0 / 78 selected)" at bounding box center [435, 42] width 39 height 7
click at [187, 95] on div "US Global Ex-US Blocklist ( 40 ) Saved Searches ( 6 ) Reset Filters Record Labe…" at bounding box center [323, 64] width 646 height 103
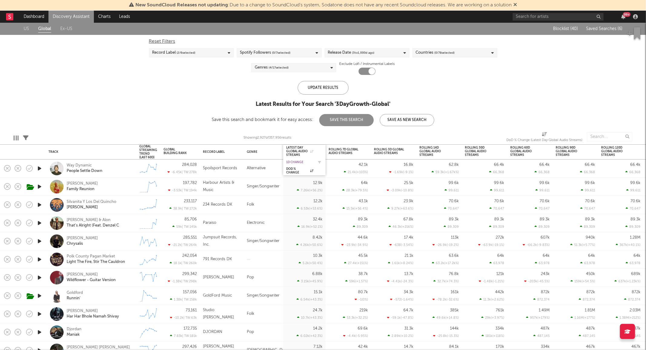
click at [299, 162] on div "1D Change" at bounding box center [299, 162] width 27 height 4
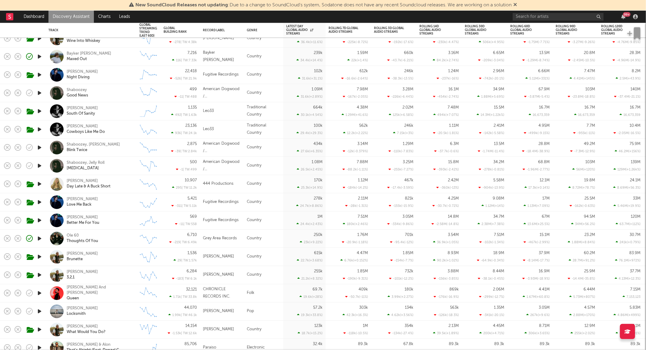
click at [120, 184] on div "[PERSON_NAME] Day Late & A Buck Short" at bounding box center [99, 183] width 65 height 11
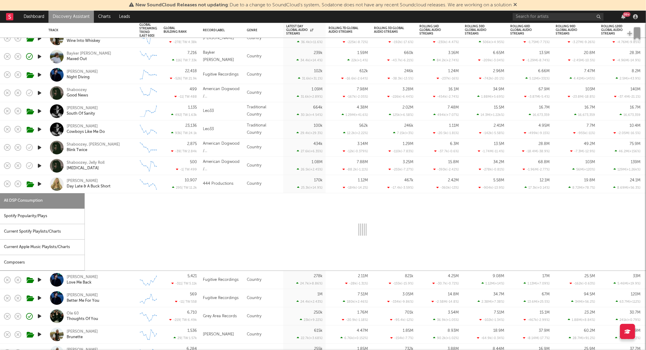
select select "6m"
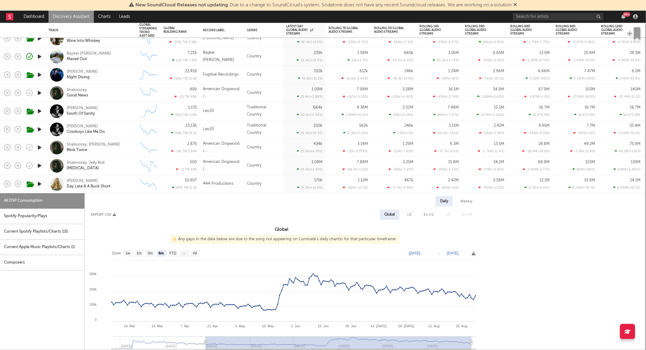
click at [128, 185] on div "[PERSON_NAME] Day Late & A Buck Short" at bounding box center [99, 183] width 65 height 11
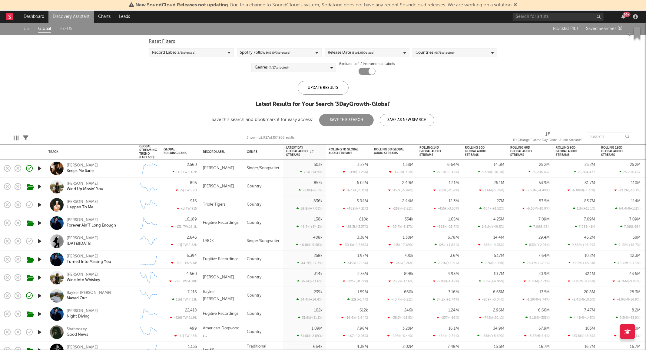
click at [277, 52] on span "( 0 / 7 selected)" at bounding box center [281, 52] width 18 height 7
click at [252, 64] on button "Select All" at bounding box center [279, 62] width 78 height 7
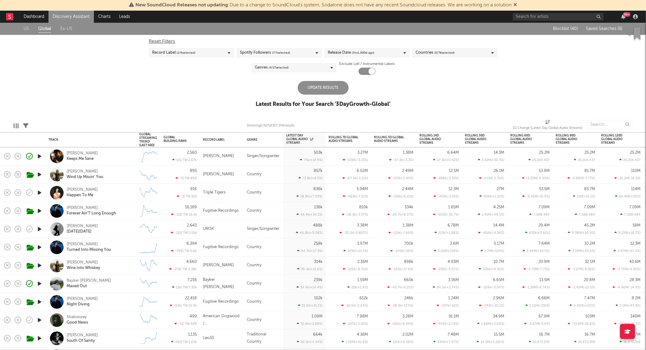
click at [343, 88] on div "Update Results" at bounding box center [323, 88] width 51 height 14
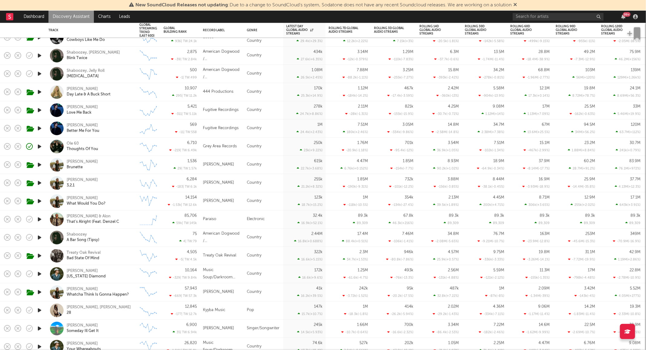
click at [38, 220] on icon "button" at bounding box center [39, 219] width 6 height 8
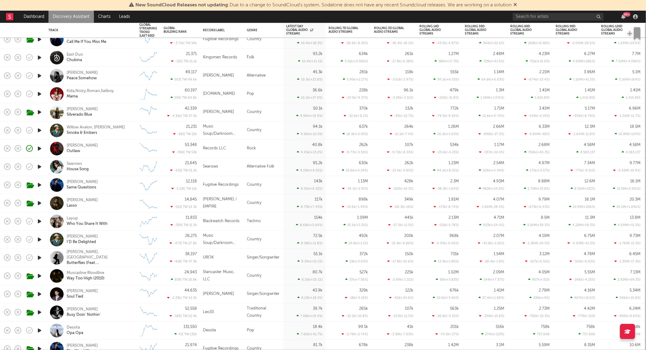
click at [38, 220] on icon "button" at bounding box center [39, 221] width 6 height 8
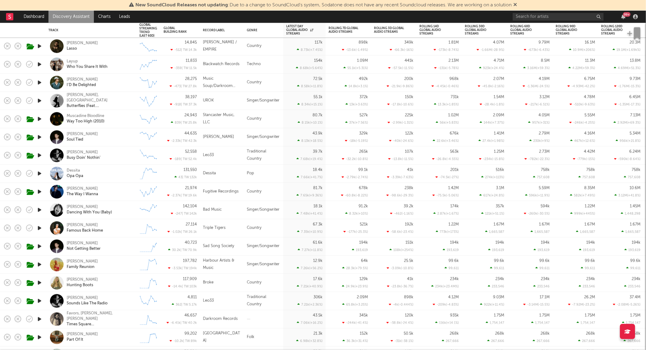
click at [39, 245] on icon "button" at bounding box center [39, 246] width 6 height 8
click at [118, 250] on div "[PERSON_NAME] Not Getting Better" at bounding box center [99, 246] width 65 height 11
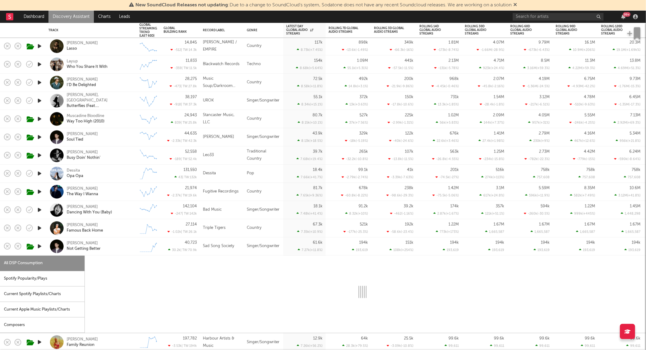
select select "1w"
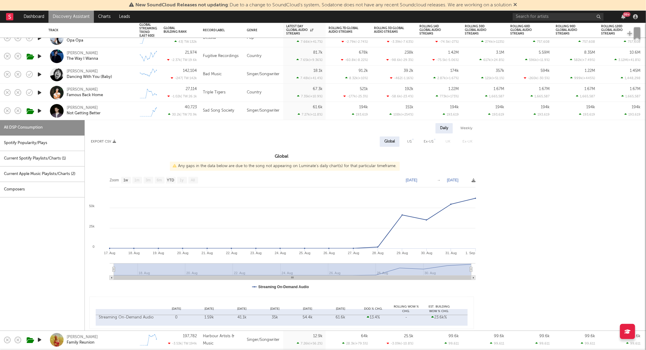
click at [129, 108] on div "[PERSON_NAME] Not Getting Better" at bounding box center [99, 110] width 65 height 11
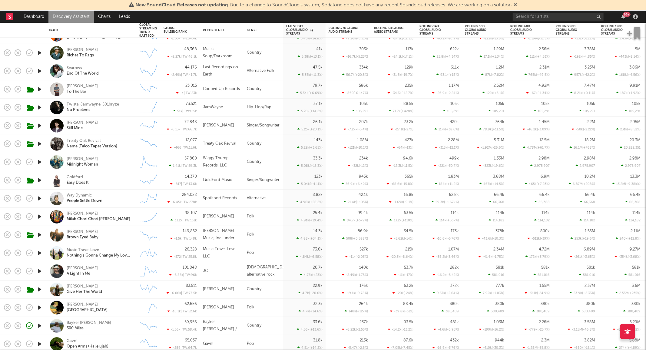
click at [38, 216] on icon "button" at bounding box center [39, 217] width 6 height 8
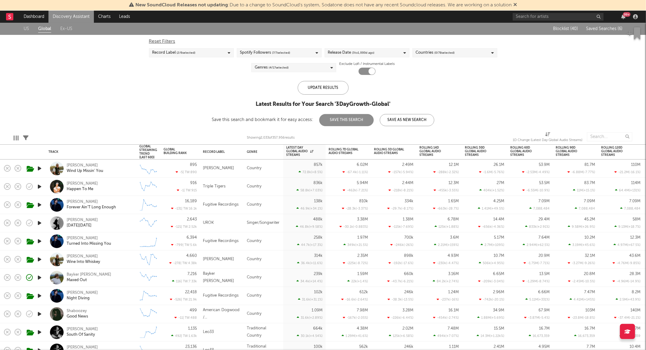
click at [64, 19] on link "Discovery Assistant" at bounding box center [70, 17] width 45 height 12
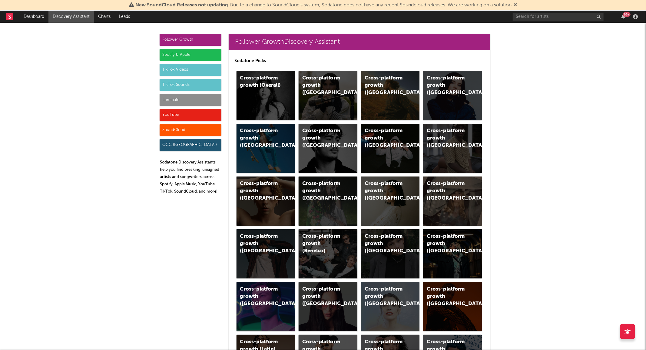
click at [163, 99] on div "Luminate" at bounding box center [191, 100] width 62 height 12
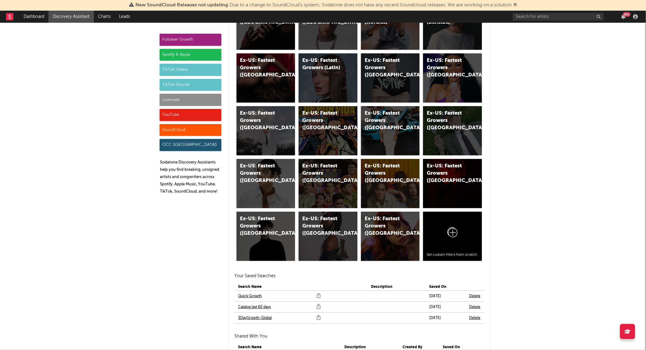
scroll to position [3200, 0]
click at [251, 295] on link "Quick Growth" at bounding box center [250, 295] width 24 height 7
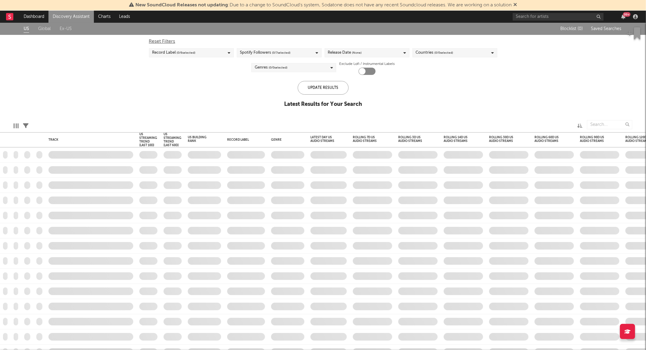
checkbox input "true"
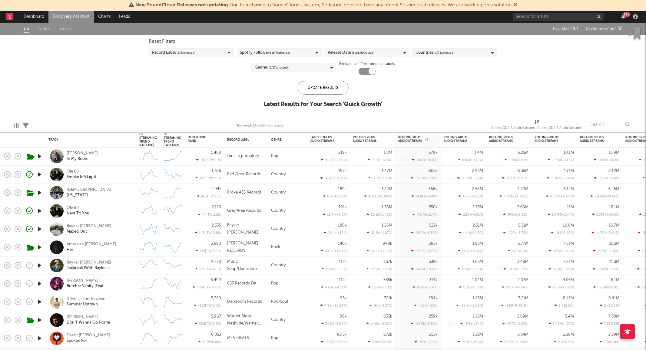
click at [290, 56] on div "Spotify Followers ( 1 / 7 selected)" at bounding box center [279, 52] width 85 height 9
click at [274, 66] on div "Select All" at bounding box center [279, 62] width 84 height 10
click at [267, 64] on button "Select All" at bounding box center [279, 62] width 78 height 7
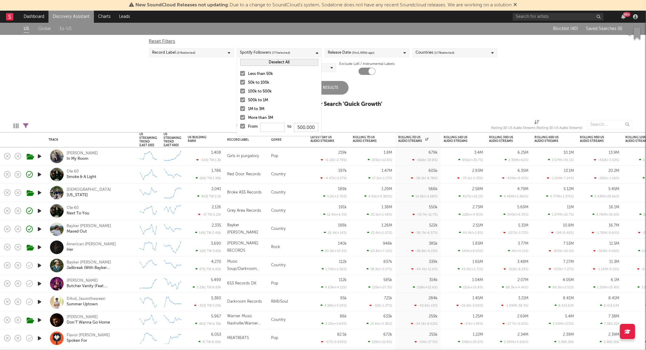
click at [405, 96] on div "US Global Ex-US Blocklist ( 40 ) Saved Searches ( 6 ) Reset Filters Record Labe…" at bounding box center [323, 68] width 646 height 91
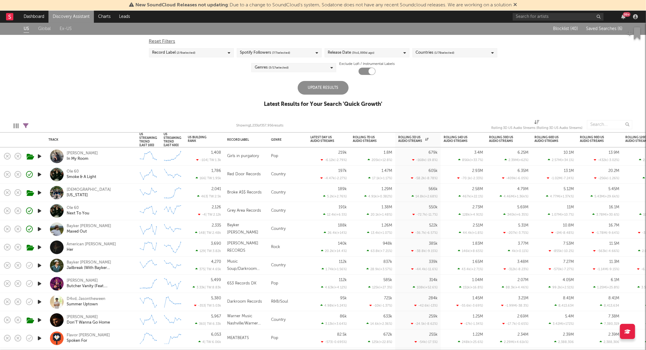
click at [314, 66] on div "Genres ( 5 / 17 selected)" at bounding box center [293, 67] width 85 height 9
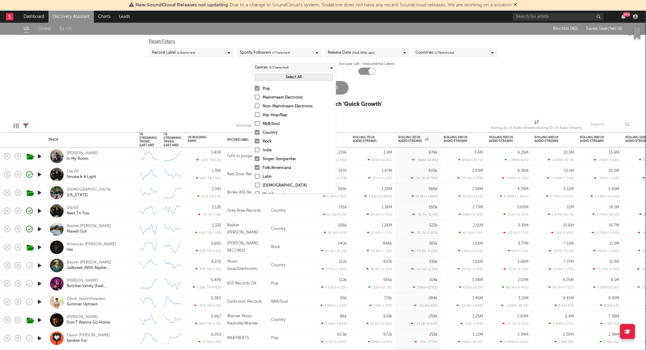
click at [270, 90] on div "Pop" at bounding box center [298, 88] width 70 height 7
click at [255, 90] on input "Pop" at bounding box center [255, 88] width 0 height 7
click at [265, 138] on div "Rock" at bounding box center [298, 141] width 70 height 7
click at [255, 138] on input "Rock" at bounding box center [255, 141] width 0 height 7
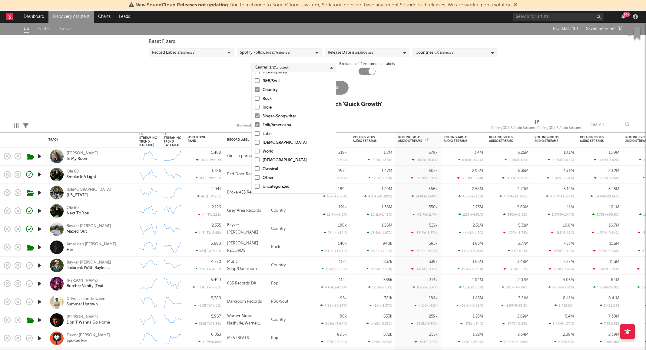
click at [339, 92] on div "Update Results" at bounding box center [323, 88] width 51 height 14
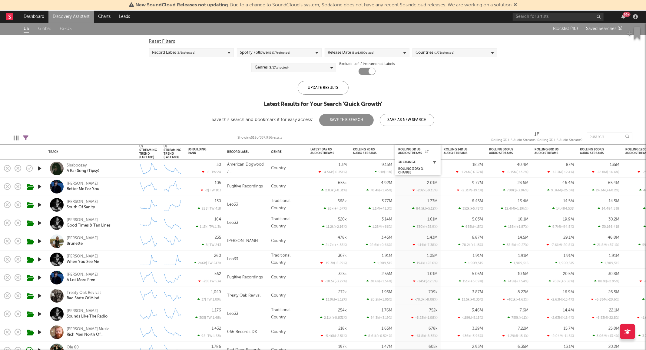
click at [434, 162] on icon "button" at bounding box center [434, 162] width 3 height 3
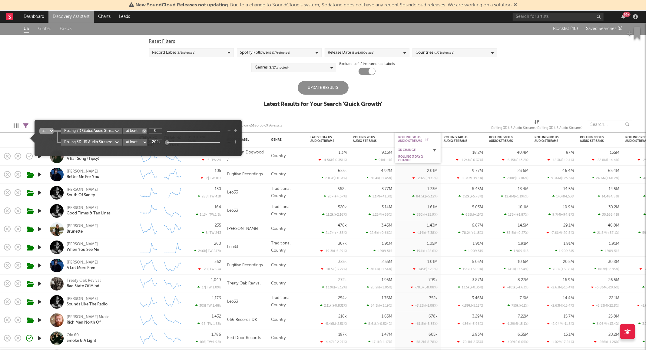
type input "1"
click at [311, 91] on div "Update Results" at bounding box center [323, 88] width 51 height 14
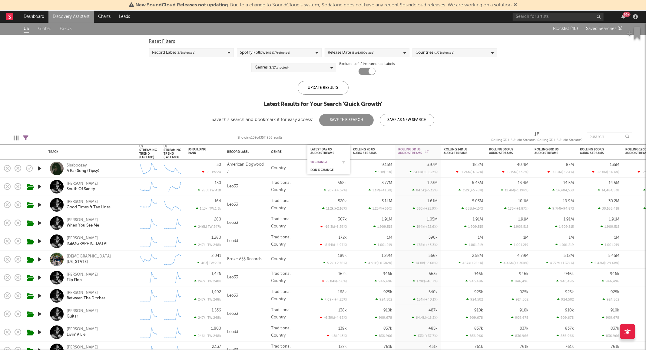
click at [332, 161] on div "1D Change" at bounding box center [324, 162] width 27 height 4
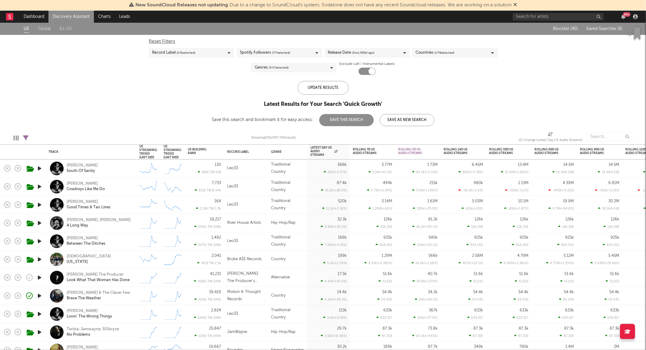
click at [126, 261] on div "Creekers [US_STATE]" at bounding box center [99, 259] width 65 height 11
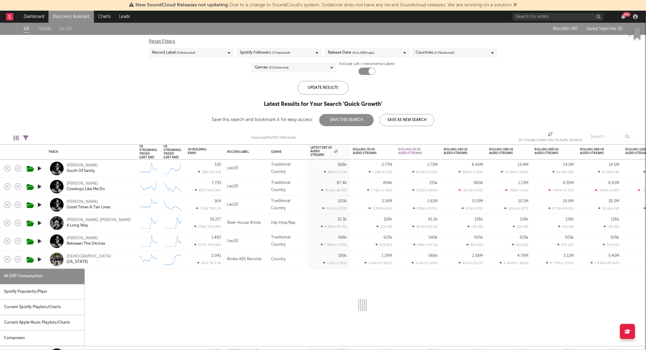
select select "1w"
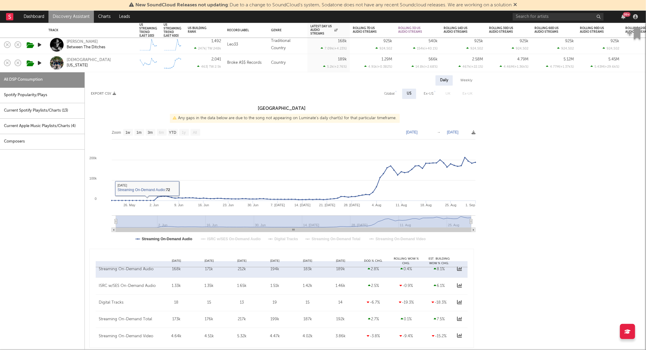
click at [119, 66] on div "Creekers [US_STATE]" at bounding box center [99, 63] width 65 height 11
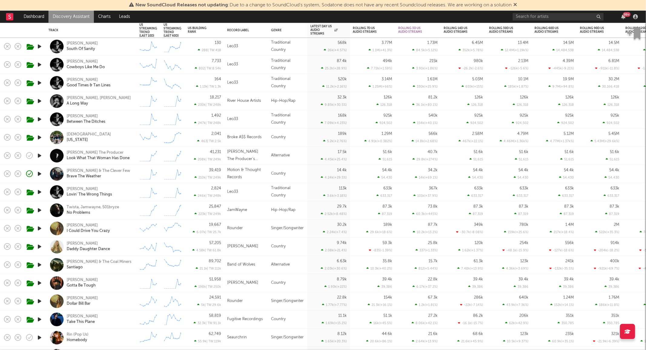
click at [39, 264] on icon "button" at bounding box center [39, 265] width 6 height 8
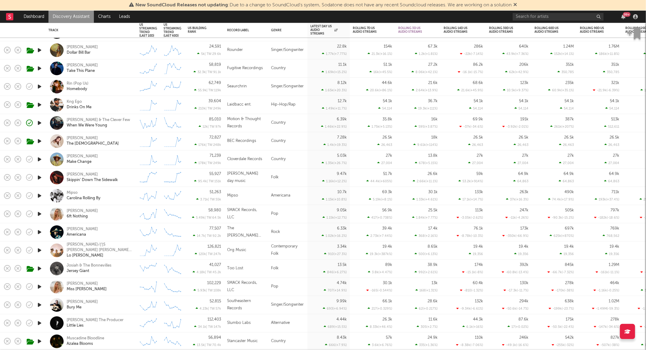
click at [38, 213] on icon "button" at bounding box center [39, 214] width 6 height 8
